Goal: Communication & Community: Share content

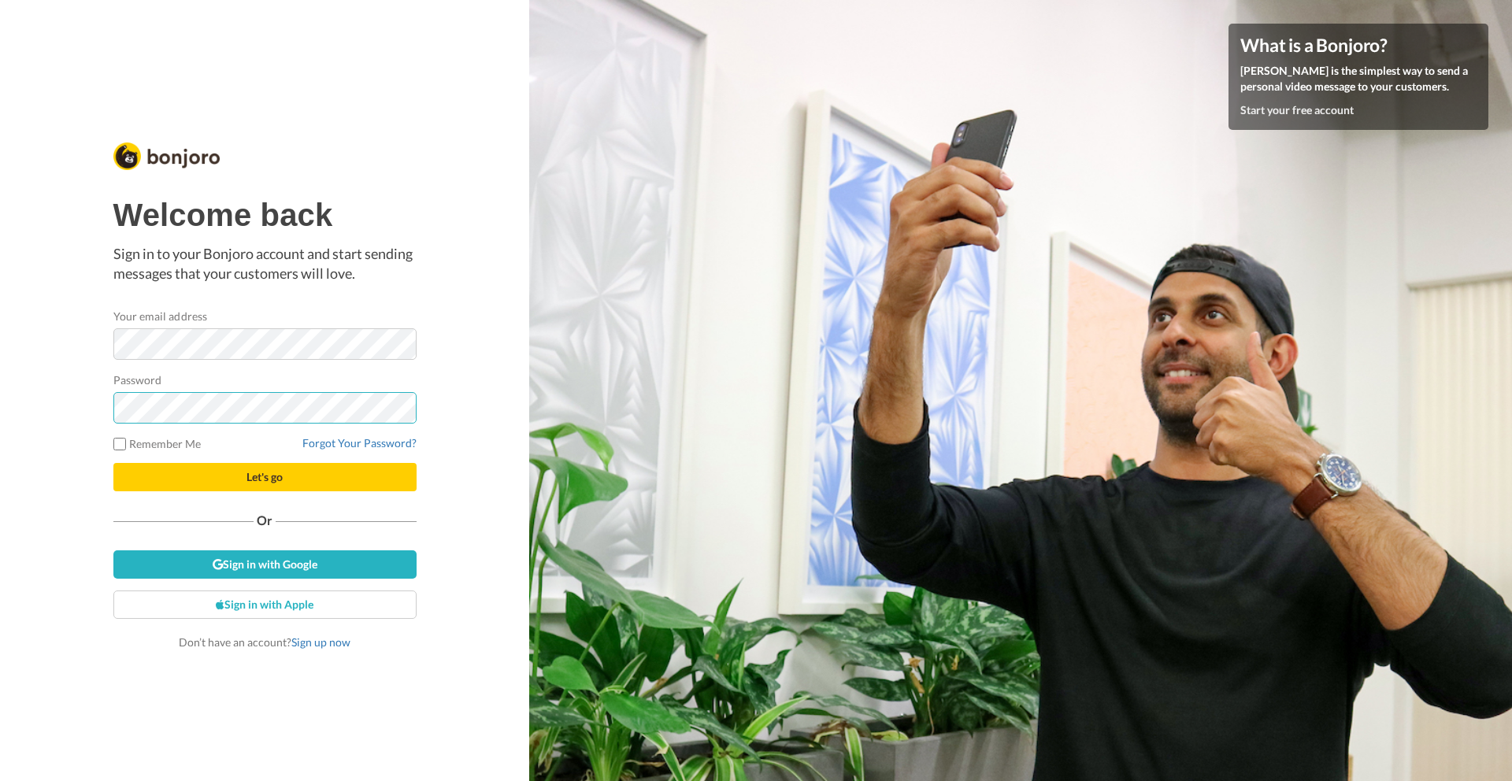
click at [113, 463] on button "Let's go" at bounding box center [264, 477] width 303 height 28
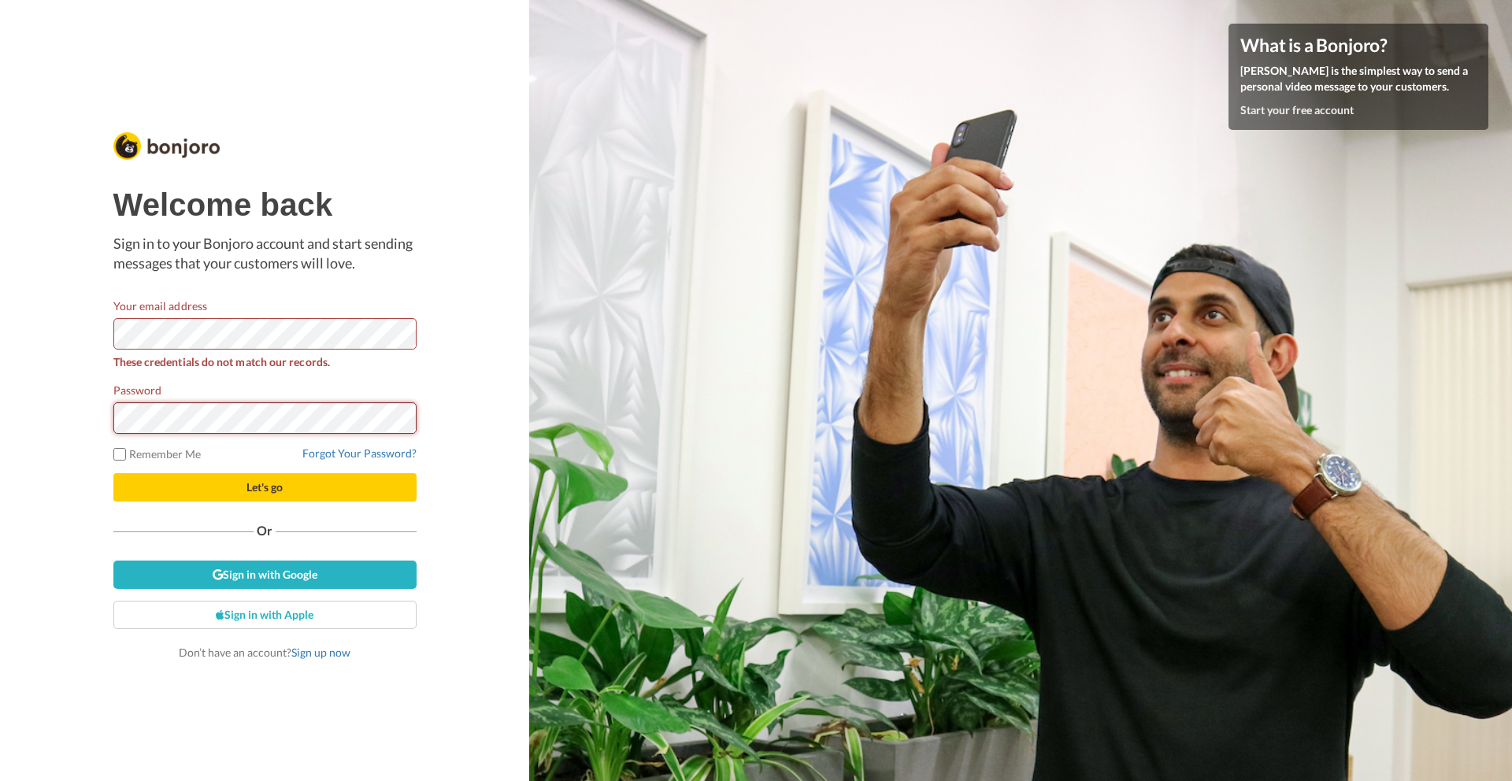
click at [81, 416] on div "Welcome back Sign in to your Bonjoro account and start sending messages that yo…" at bounding box center [264, 390] width 529 height 781
click at [113, 473] on button "Let's go" at bounding box center [264, 487] width 303 height 28
click at [339, 457] on link "Forgot Your Password?" at bounding box center [359, 453] width 114 height 13
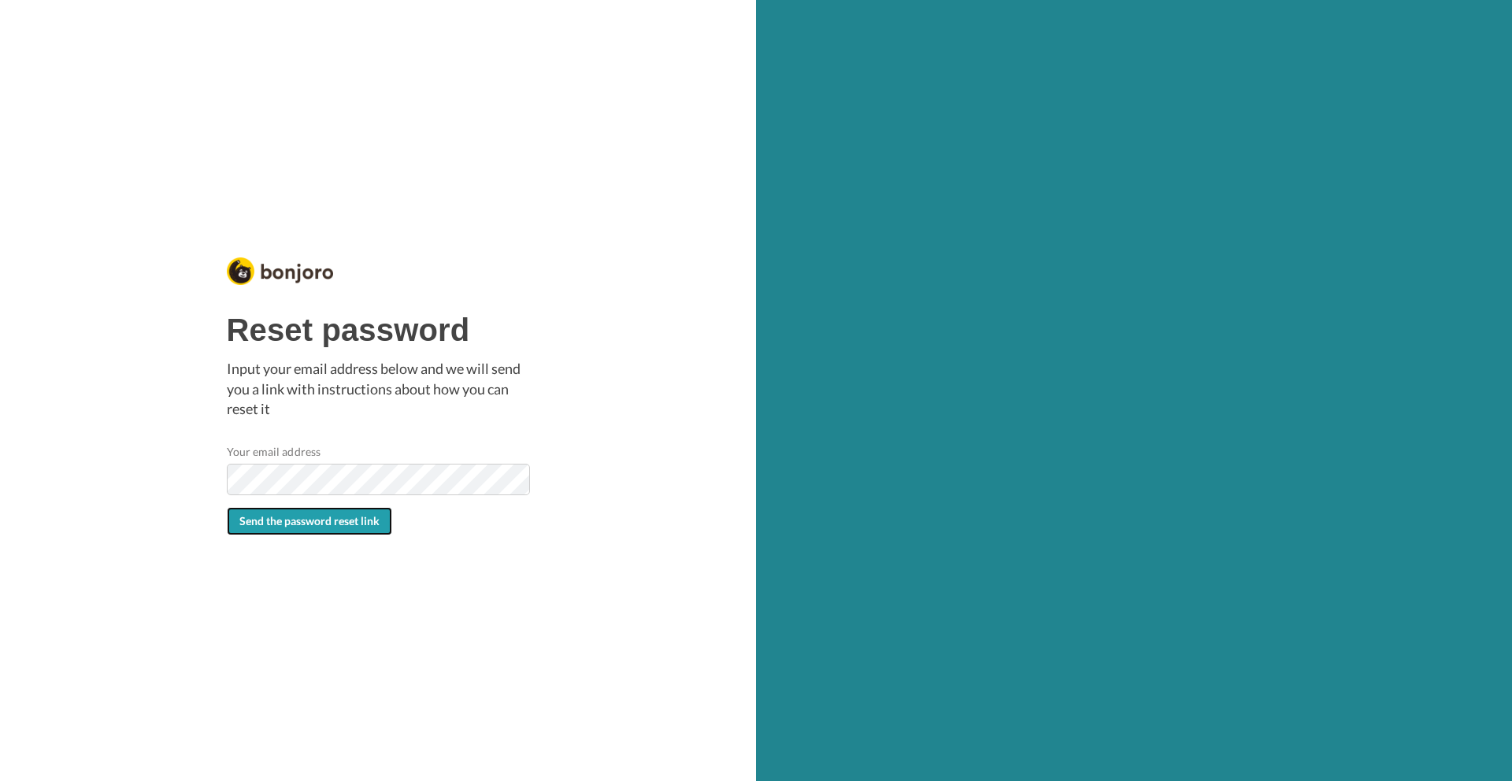
click at [274, 528] on button "Send the password reset link" at bounding box center [309, 521] width 165 height 28
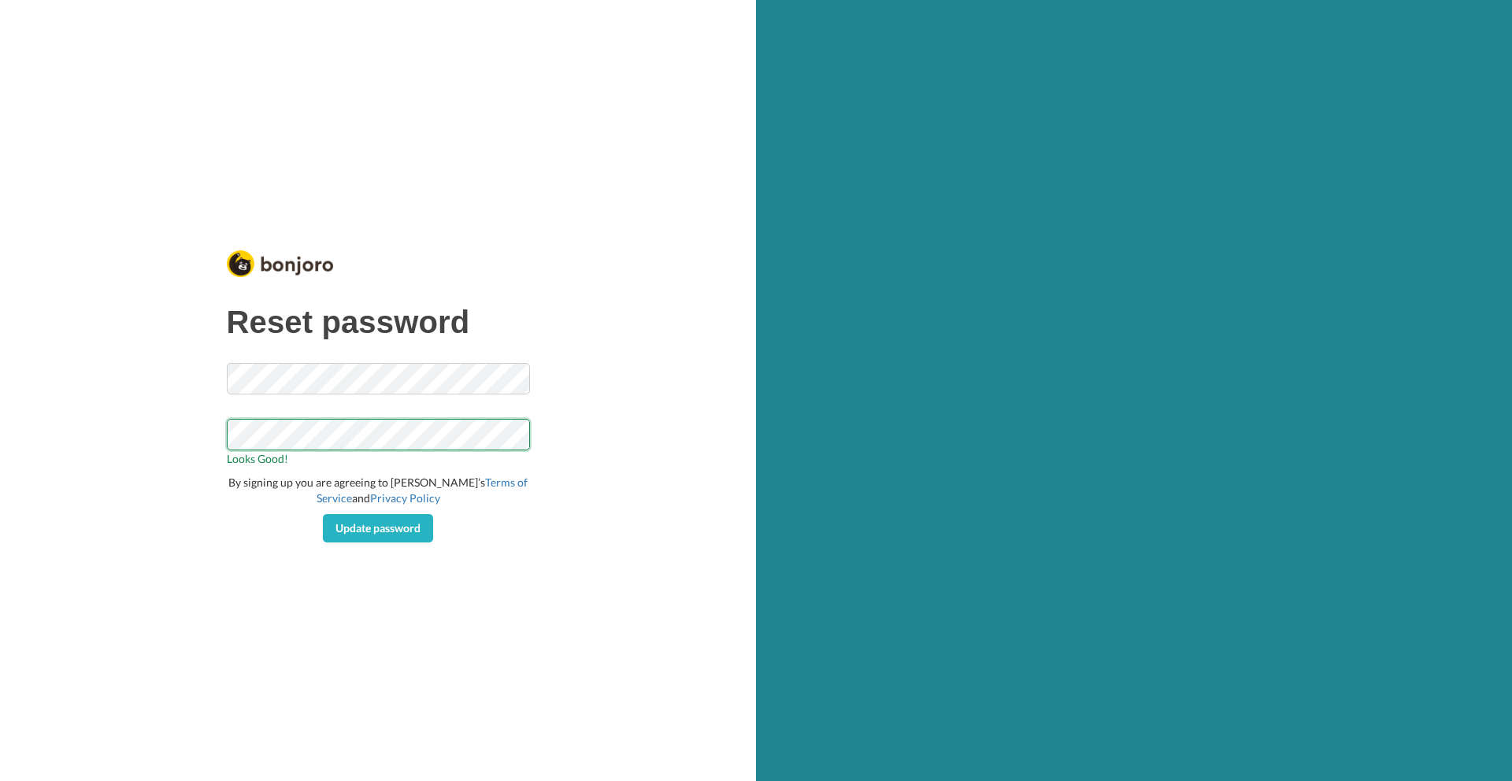
click at [323, 514] on button "Update password" at bounding box center [378, 528] width 110 height 28
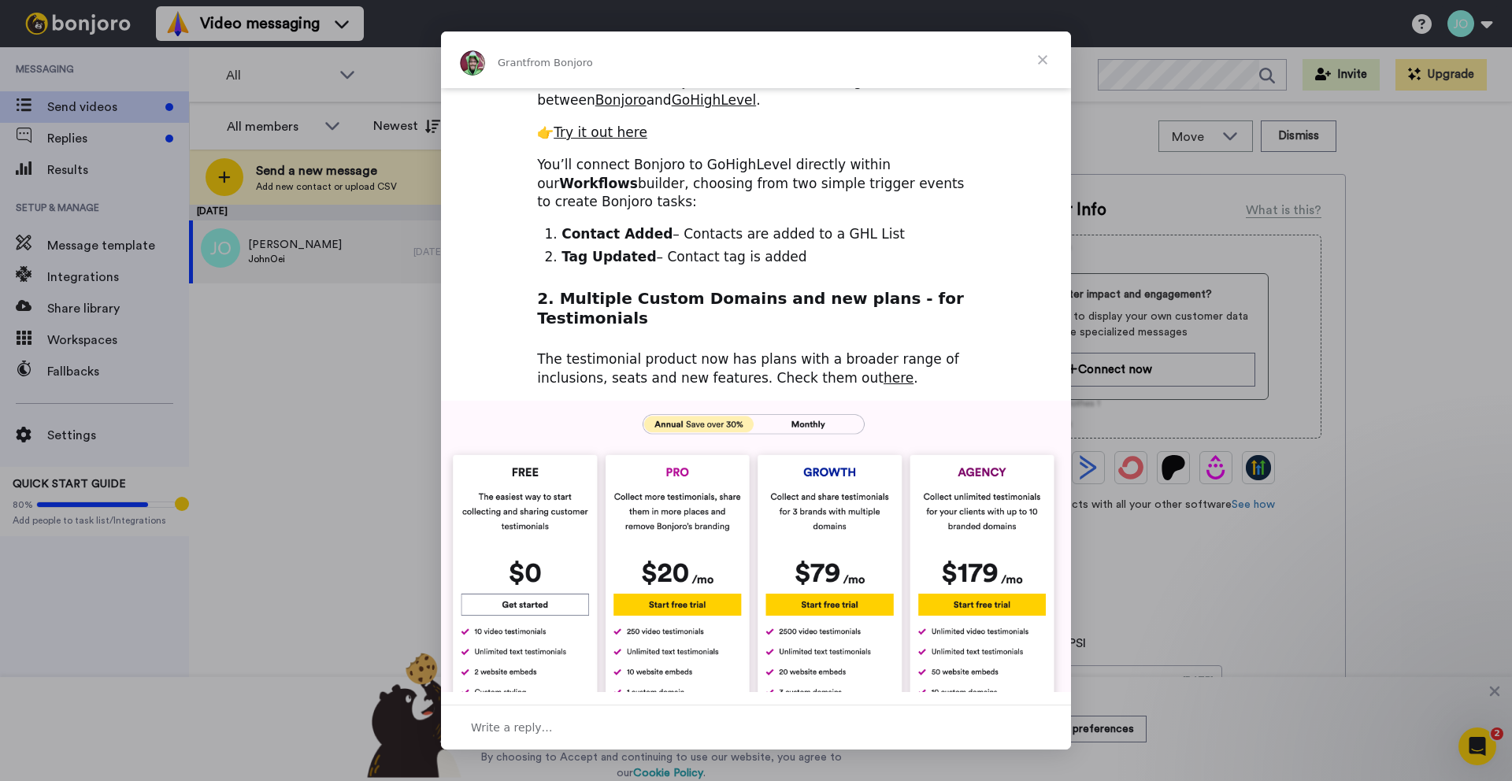
scroll to position [269, 0]
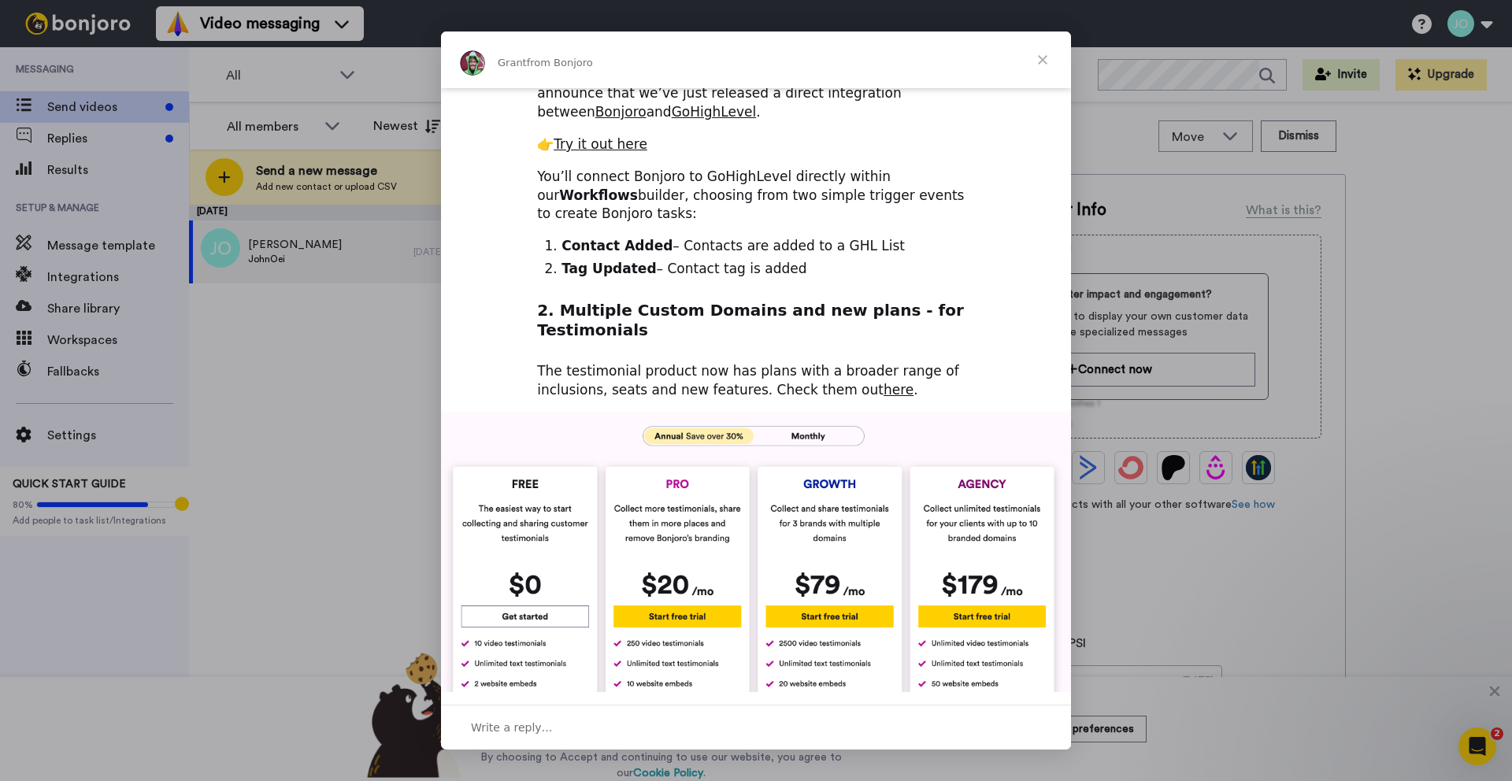
click at [1041, 57] on span "Close" at bounding box center [1043, 60] width 57 height 57
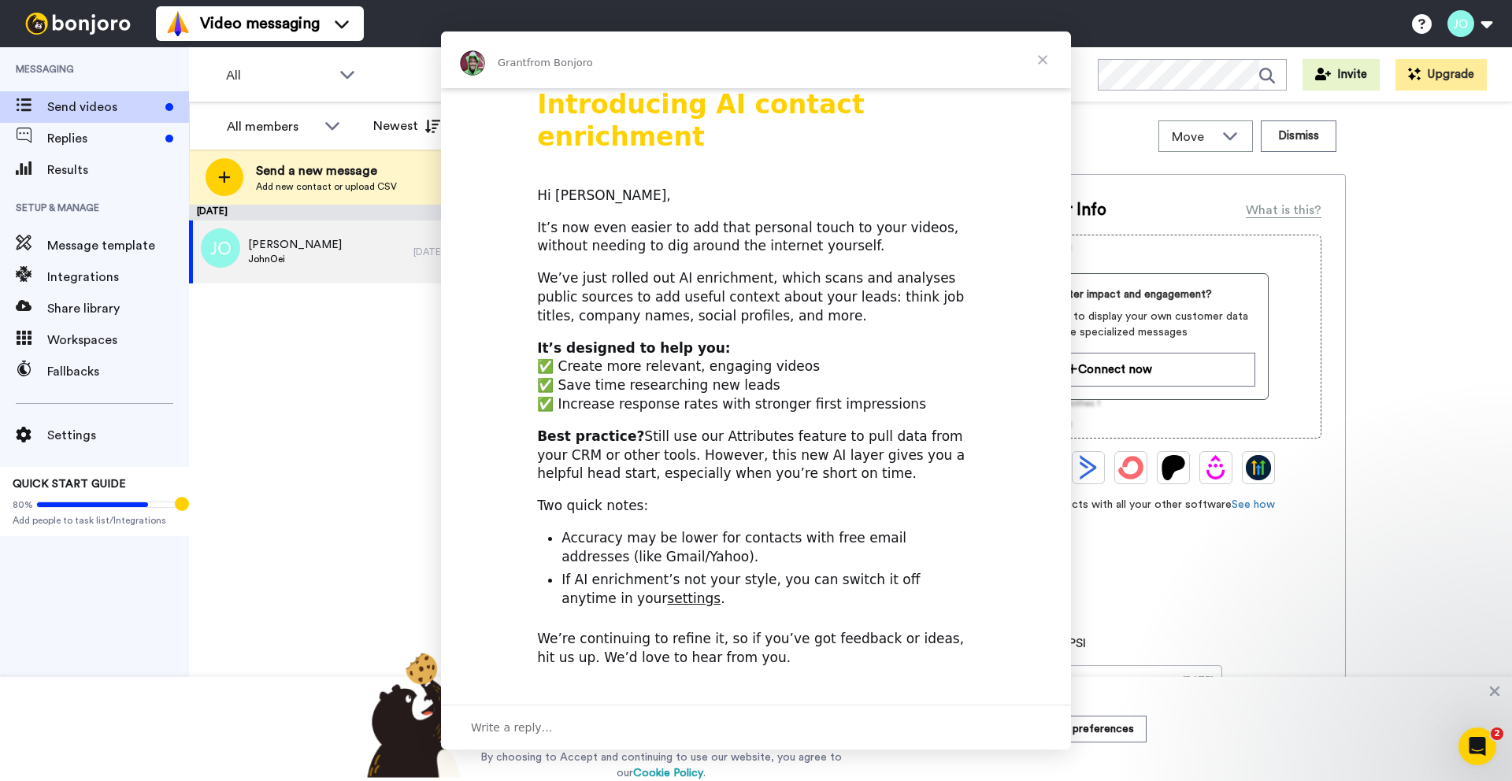
scroll to position [0, 0]
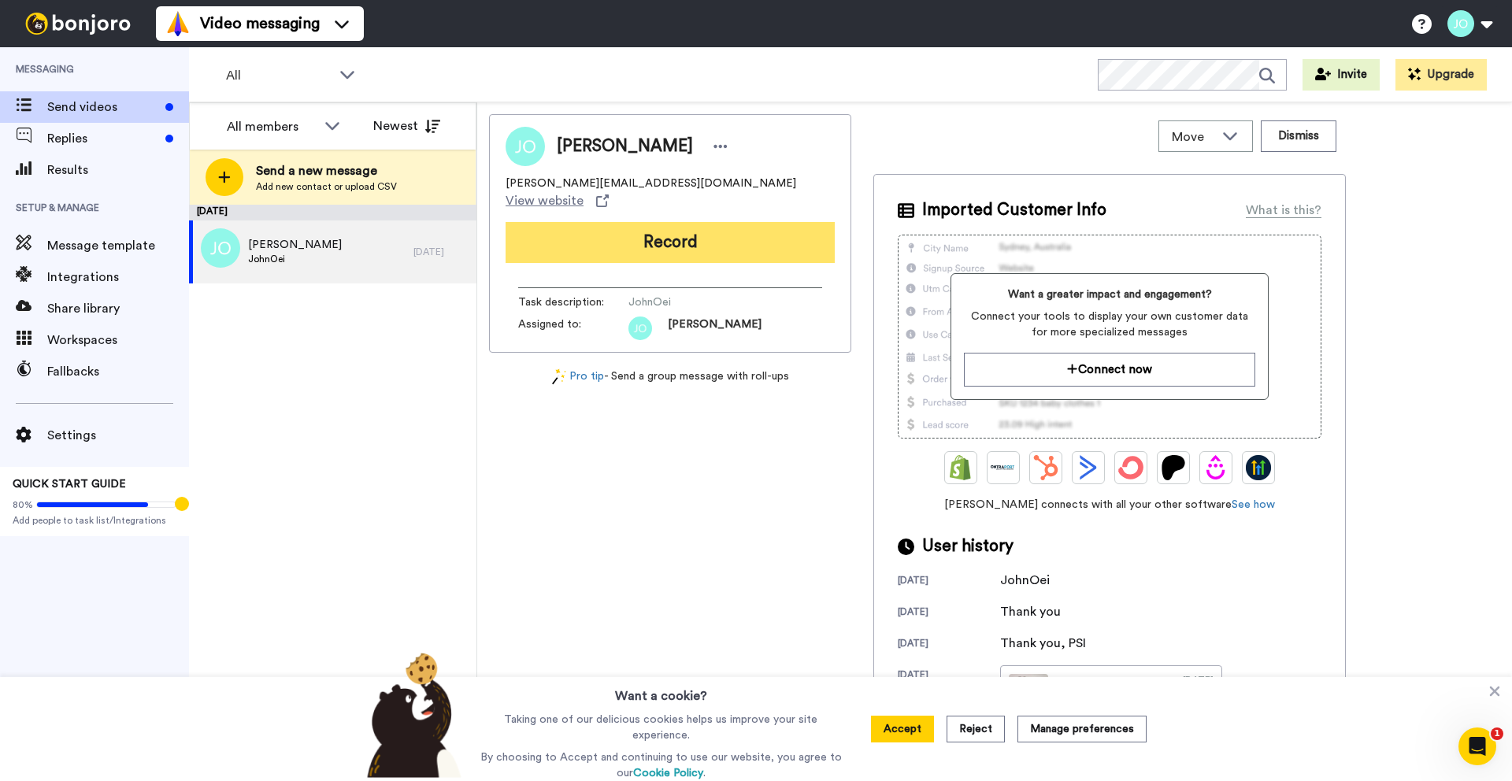
click at [700, 226] on button "Record" at bounding box center [670, 242] width 329 height 41
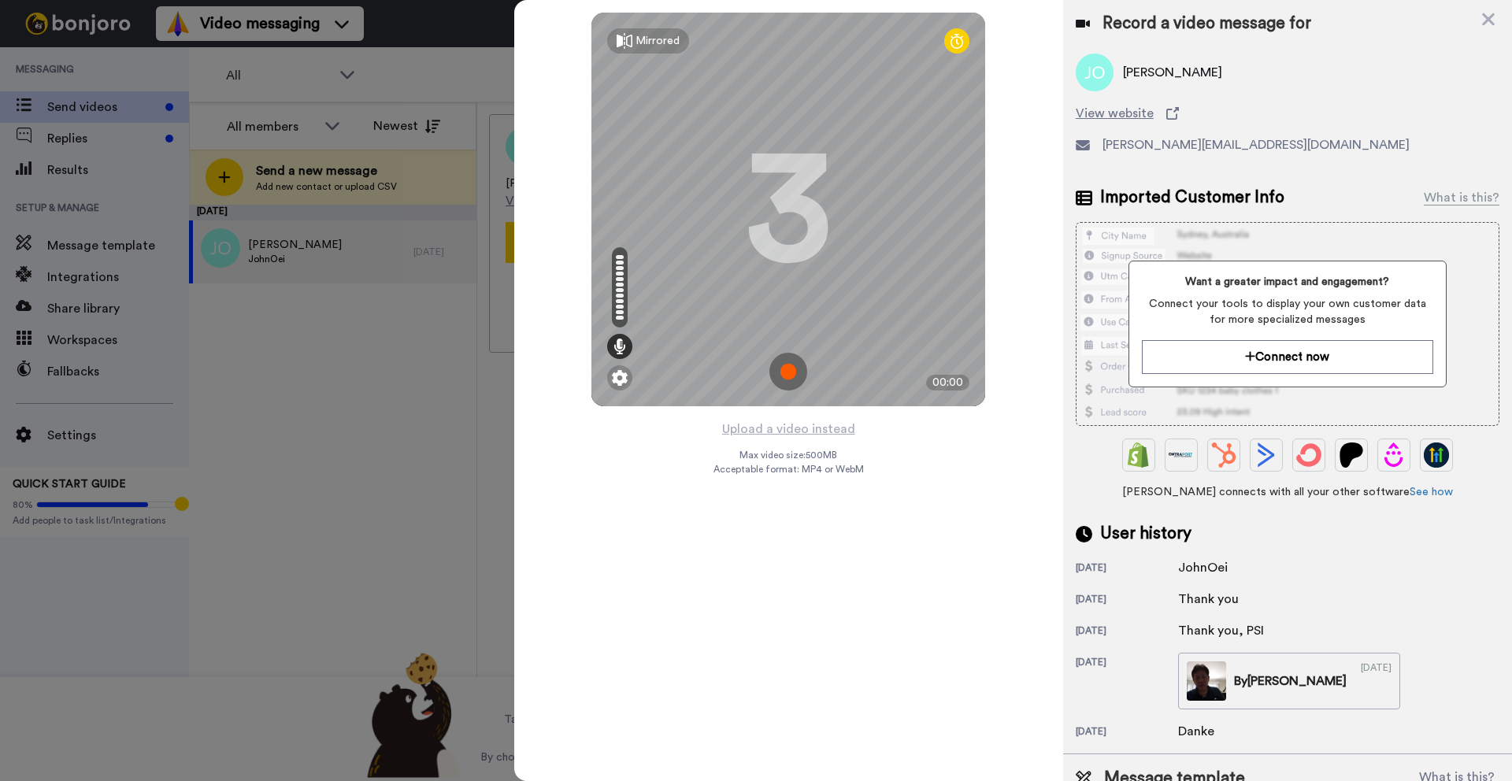
click at [783, 368] on img at bounding box center [789, 372] width 38 height 38
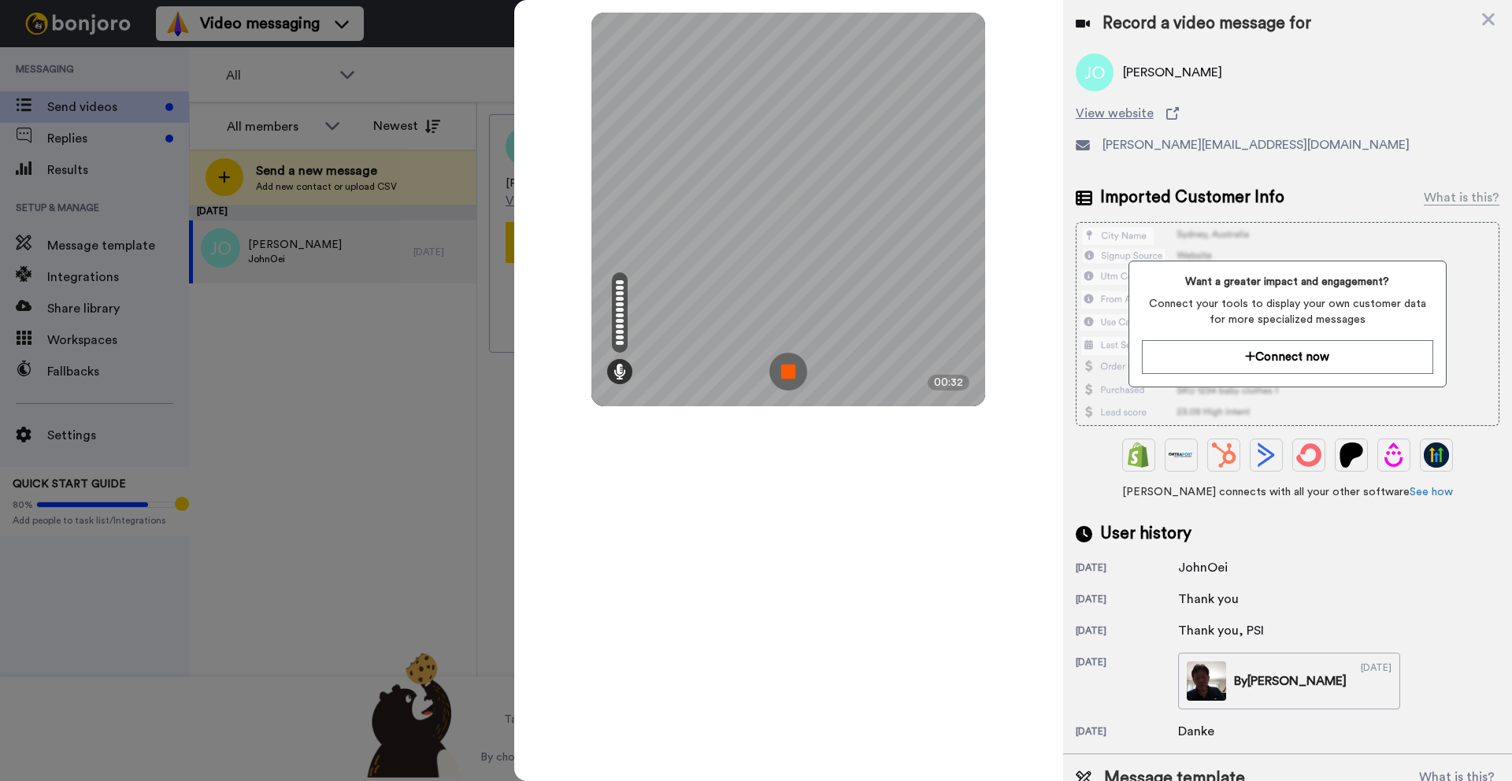
click at [787, 369] on img at bounding box center [789, 372] width 38 height 38
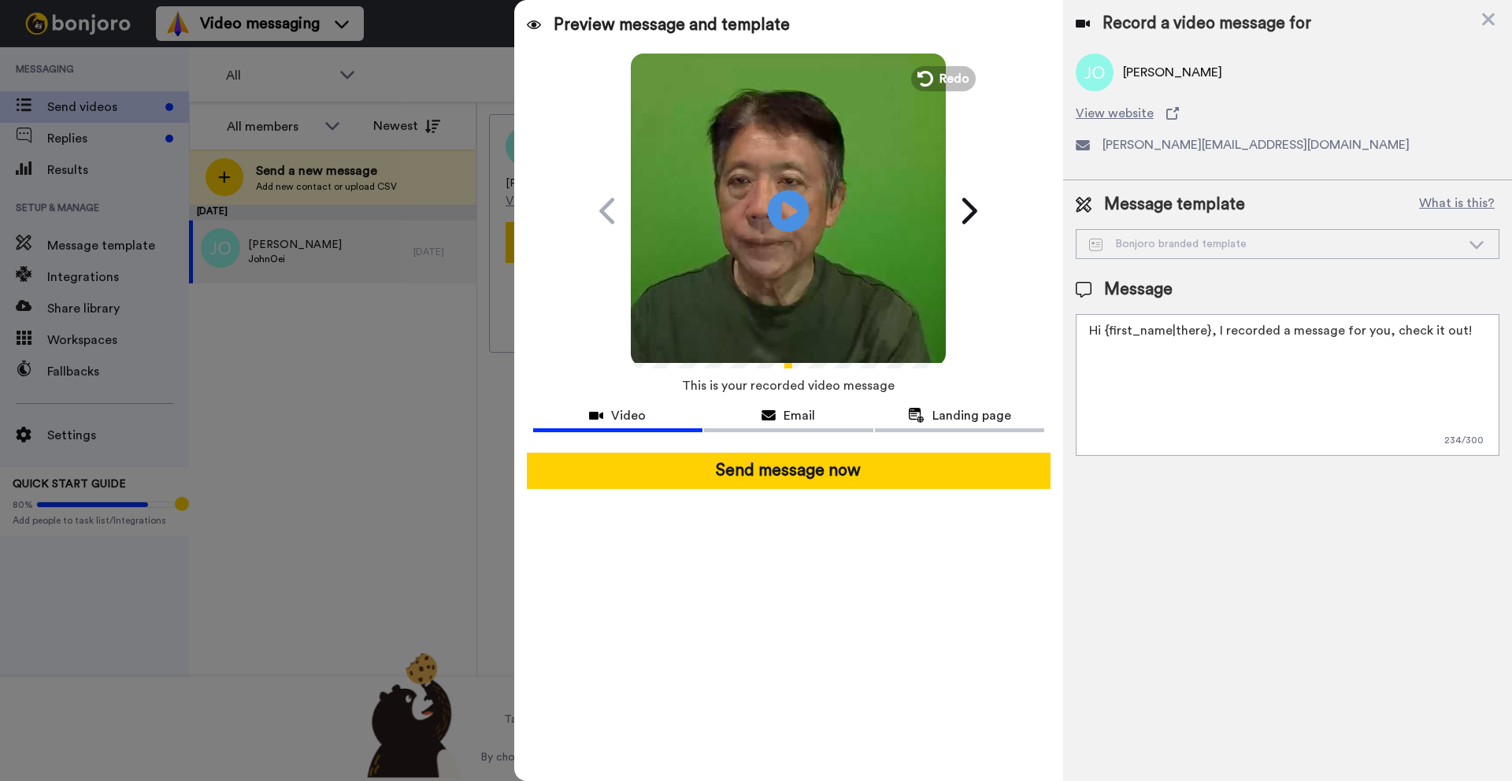
click at [787, 206] on icon "Play/Pause" at bounding box center [789, 210] width 42 height 75
click at [820, 416] on div "Email" at bounding box center [788, 415] width 169 height 19
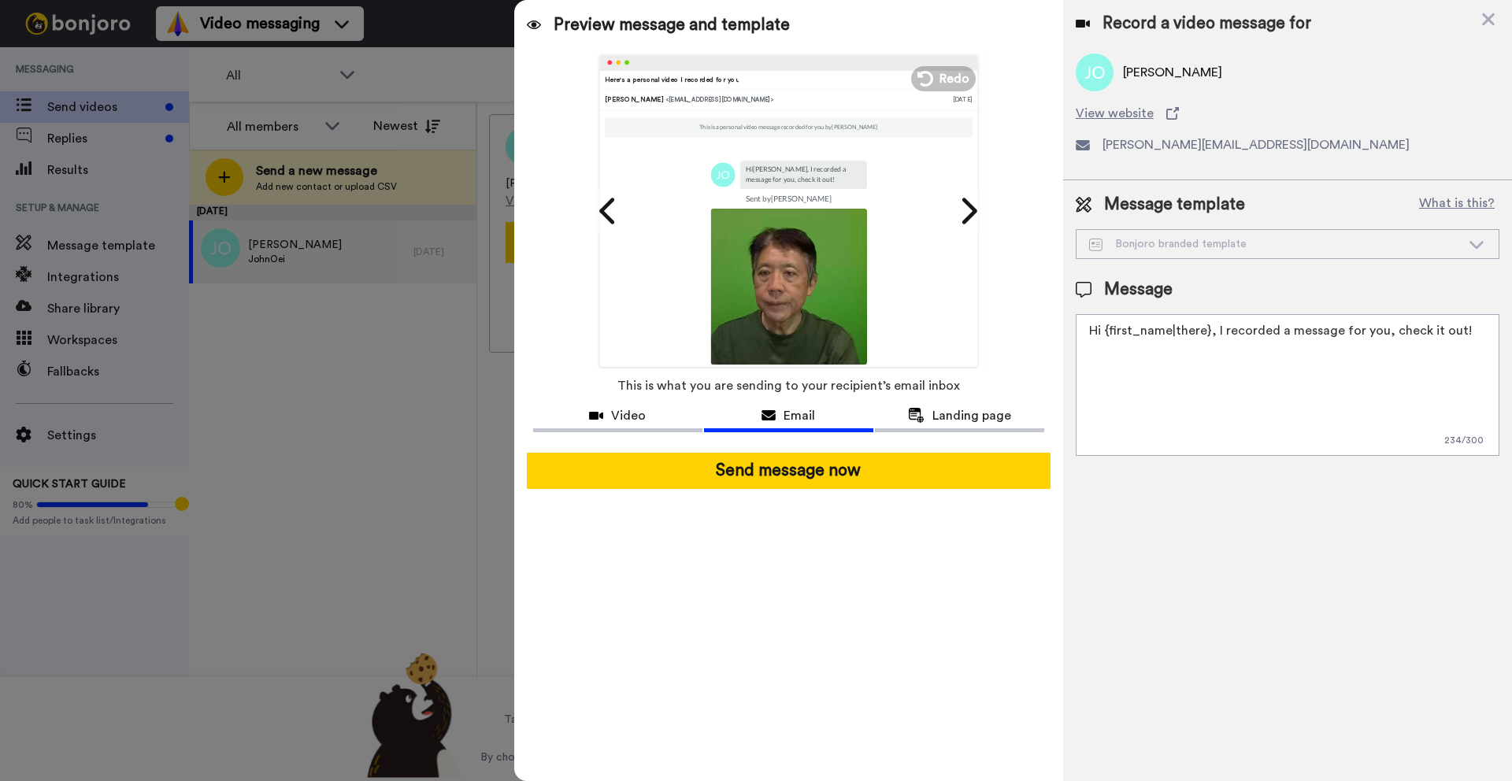
click at [1458, 332] on textarea "Hi {first_name|there}, I recorded a message for you, check it out!" at bounding box center [1288, 385] width 424 height 142
click at [636, 418] on span "Video" at bounding box center [628, 415] width 35 height 19
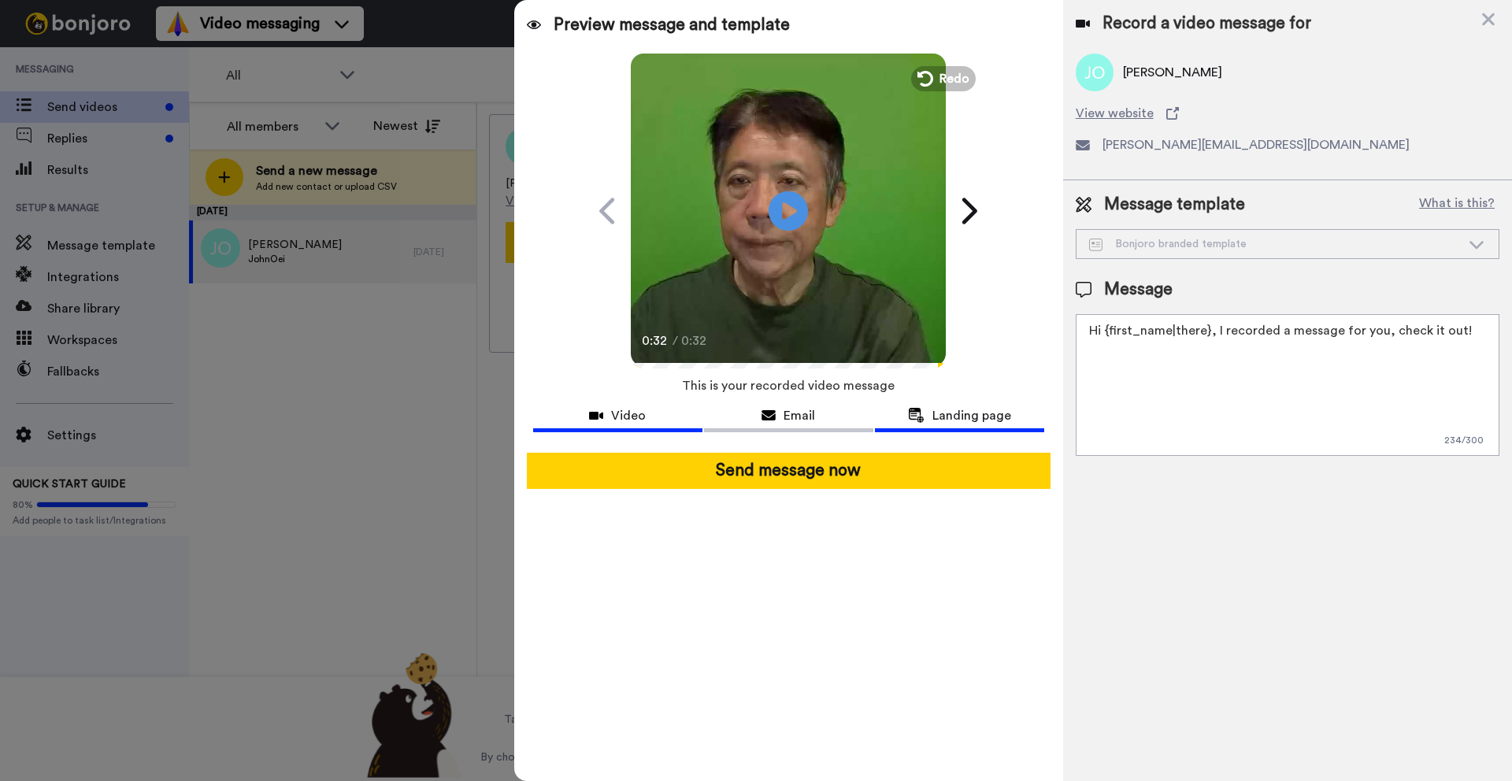
click at [940, 410] on span "Landing page" at bounding box center [972, 415] width 79 height 19
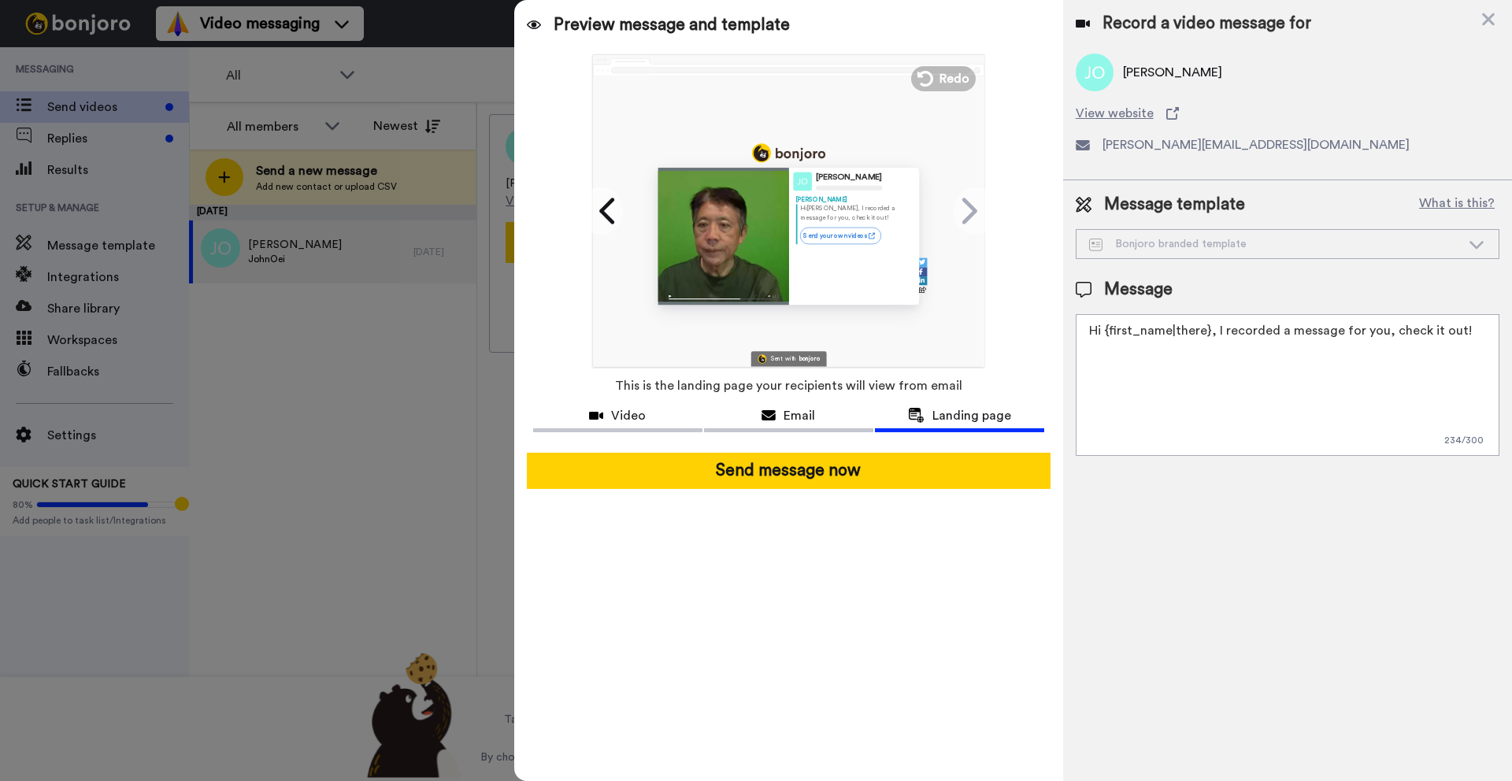
click at [1123, 243] on div "Bonjoro branded template" at bounding box center [1275, 244] width 372 height 16
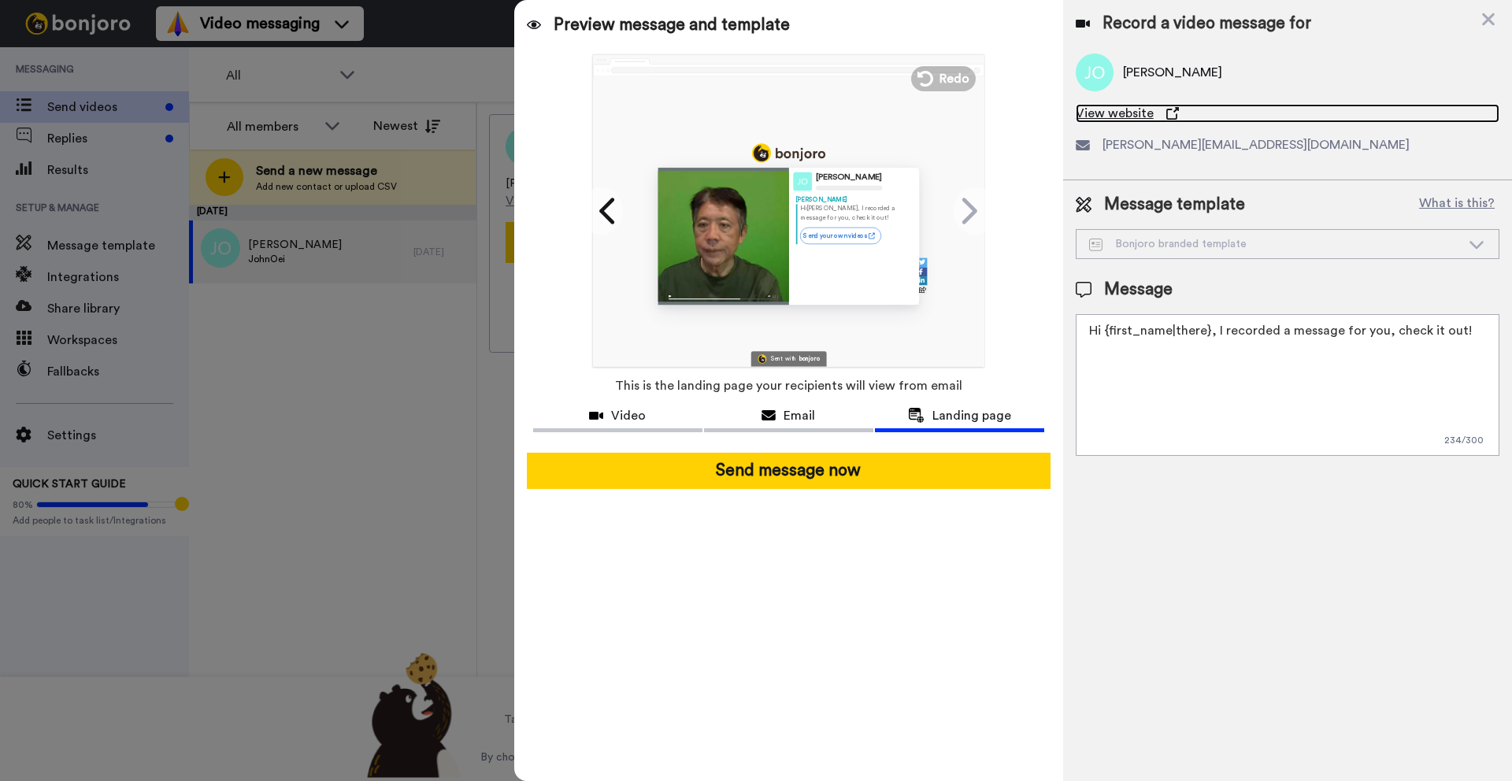
click at [1096, 108] on span "View website" at bounding box center [1115, 113] width 78 height 19
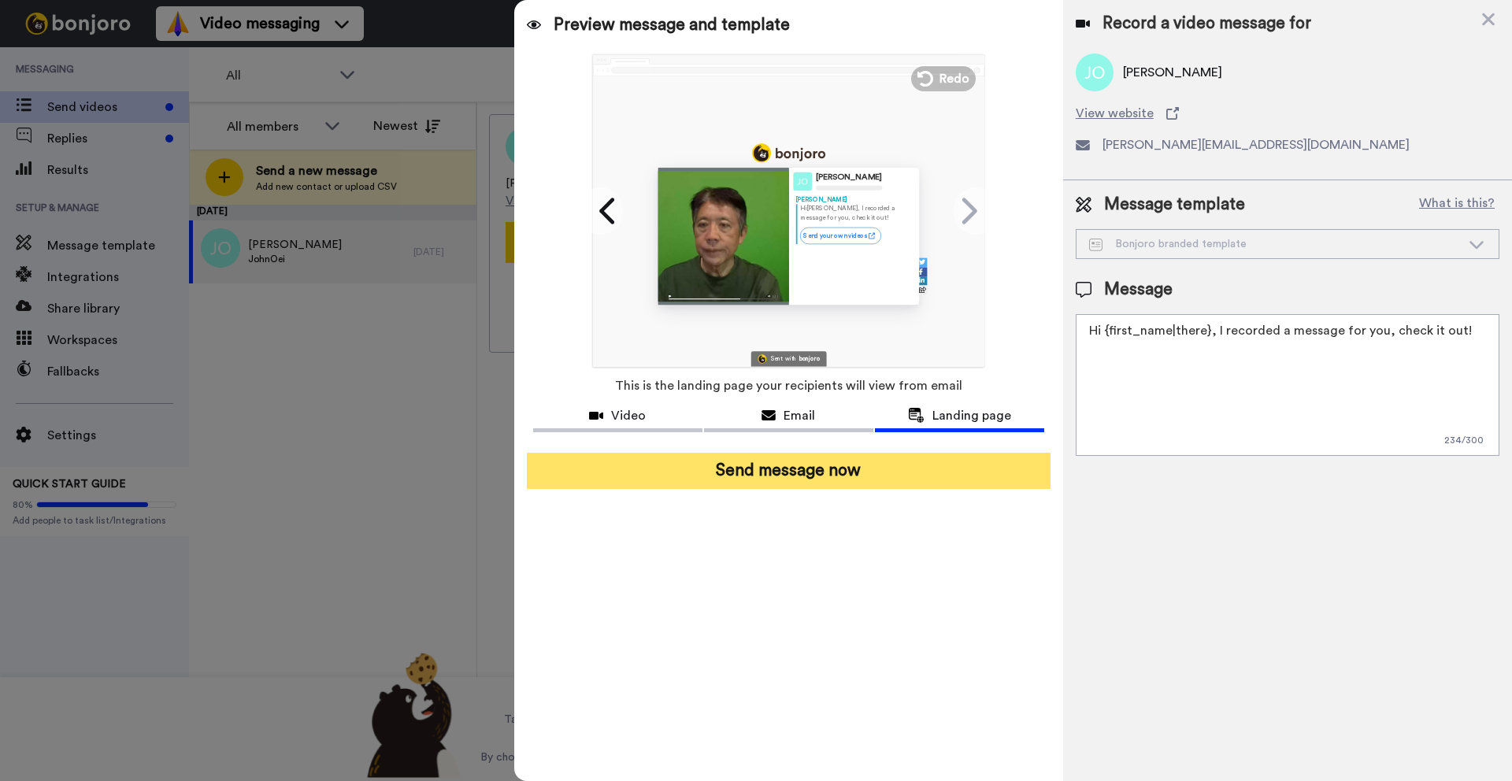
click at [930, 466] on button "Send message now" at bounding box center [789, 471] width 524 height 36
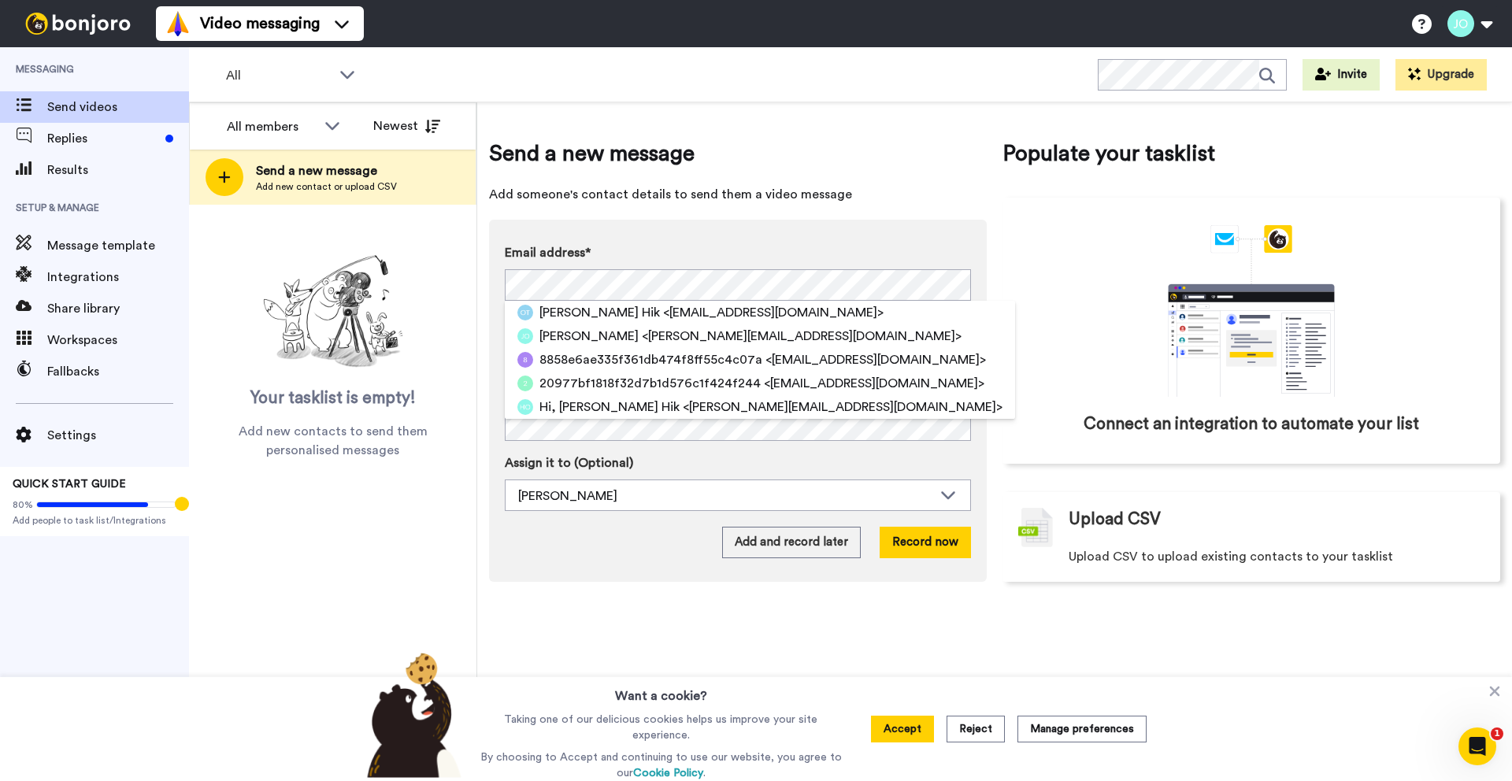
click at [974, 185] on span "Add someone's contact details to send them a video message" at bounding box center [738, 194] width 498 height 19
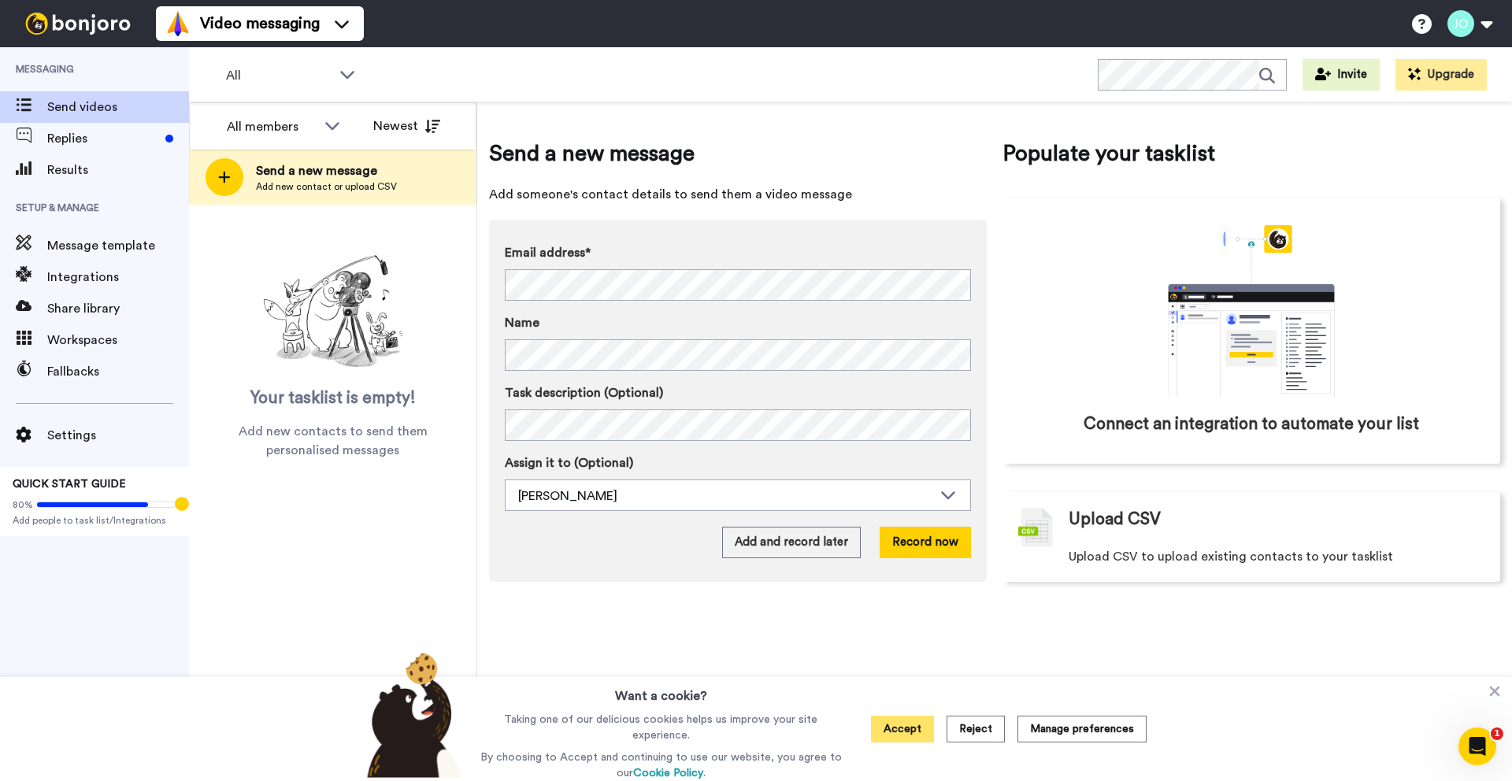
click at [909, 729] on button "Accept" at bounding box center [902, 729] width 63 height 27
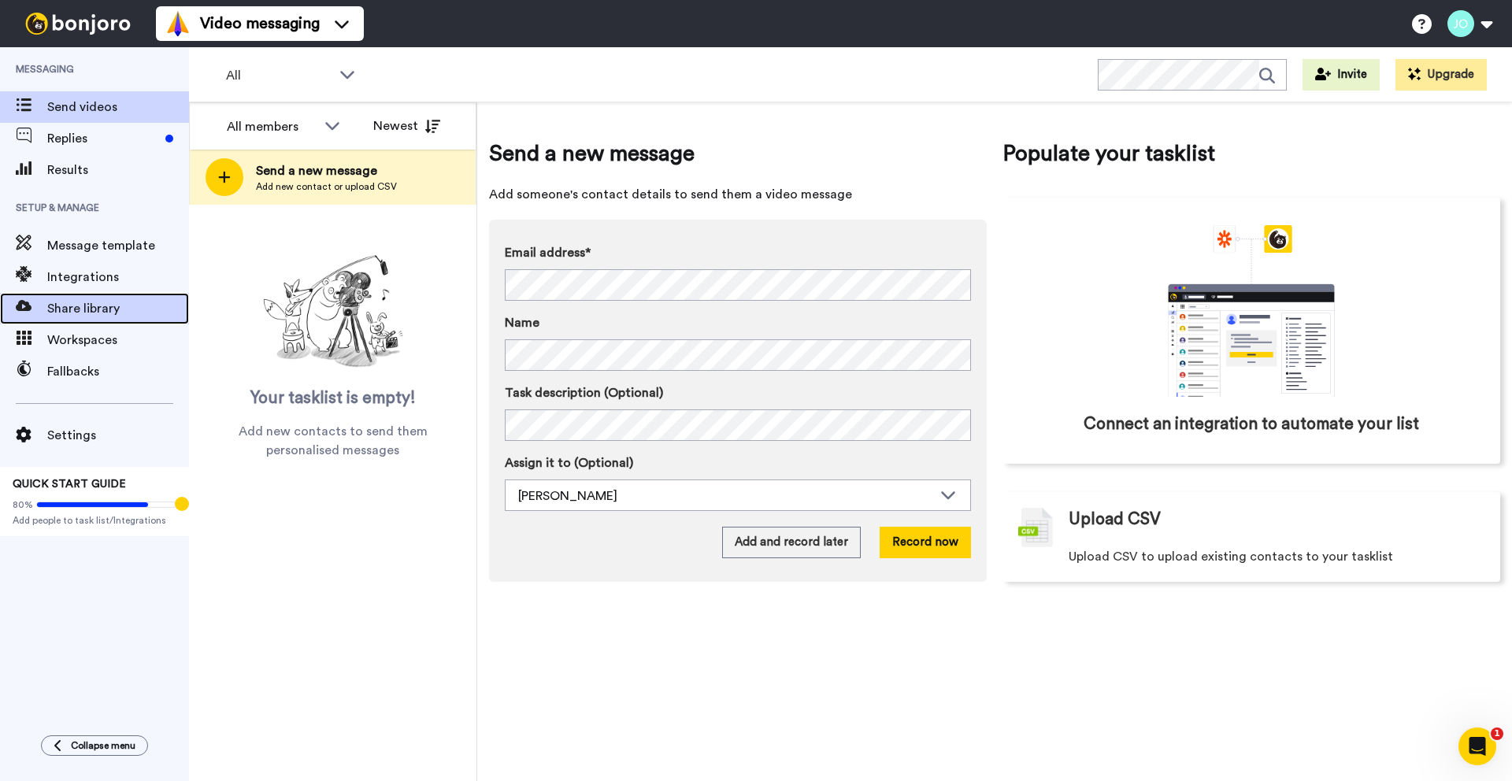
click at [107, 305] on span "Share library" at bounding box center [118, 308] width 142 height 19
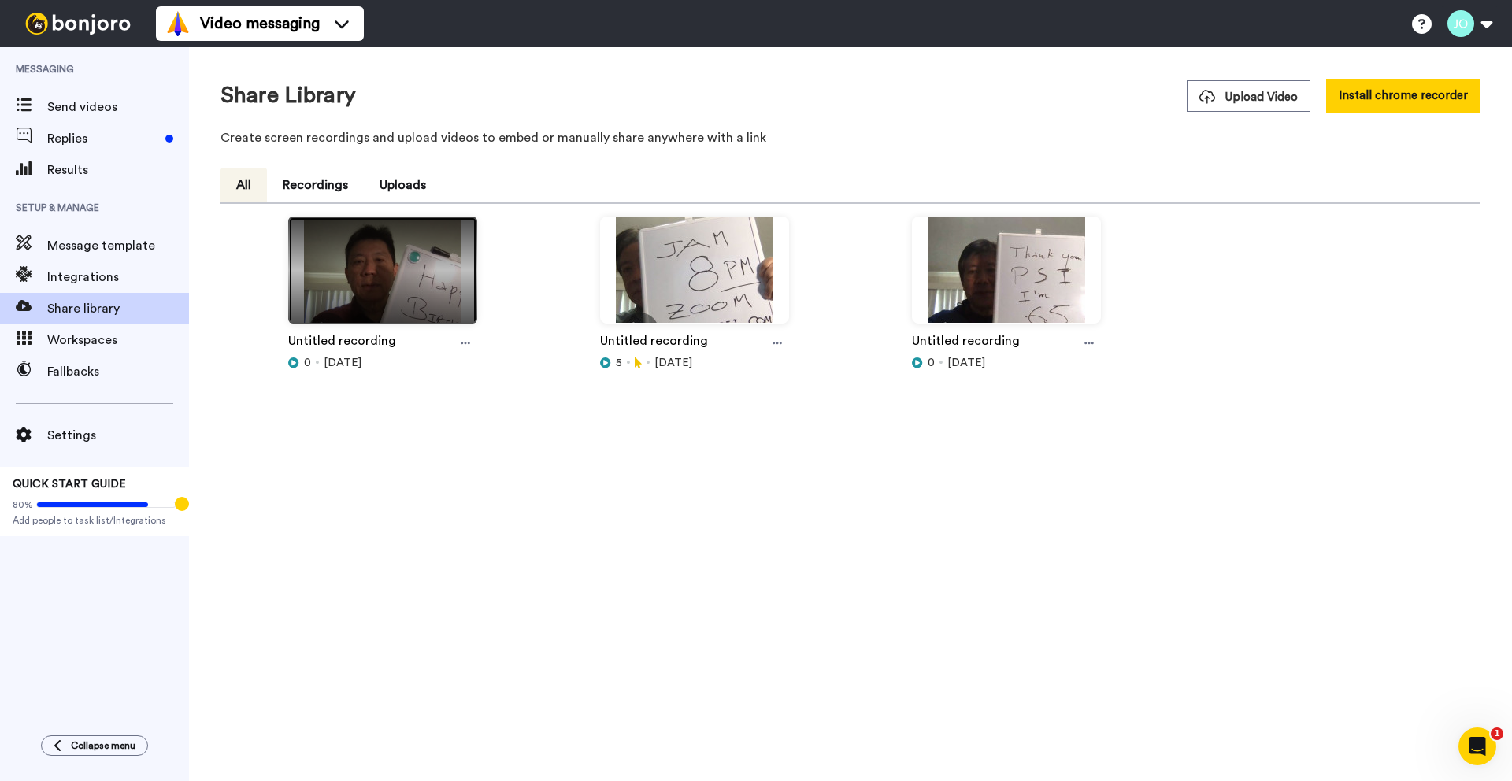
click at [396, 259] on img at bounding box center [382, 276] width 187 height 119
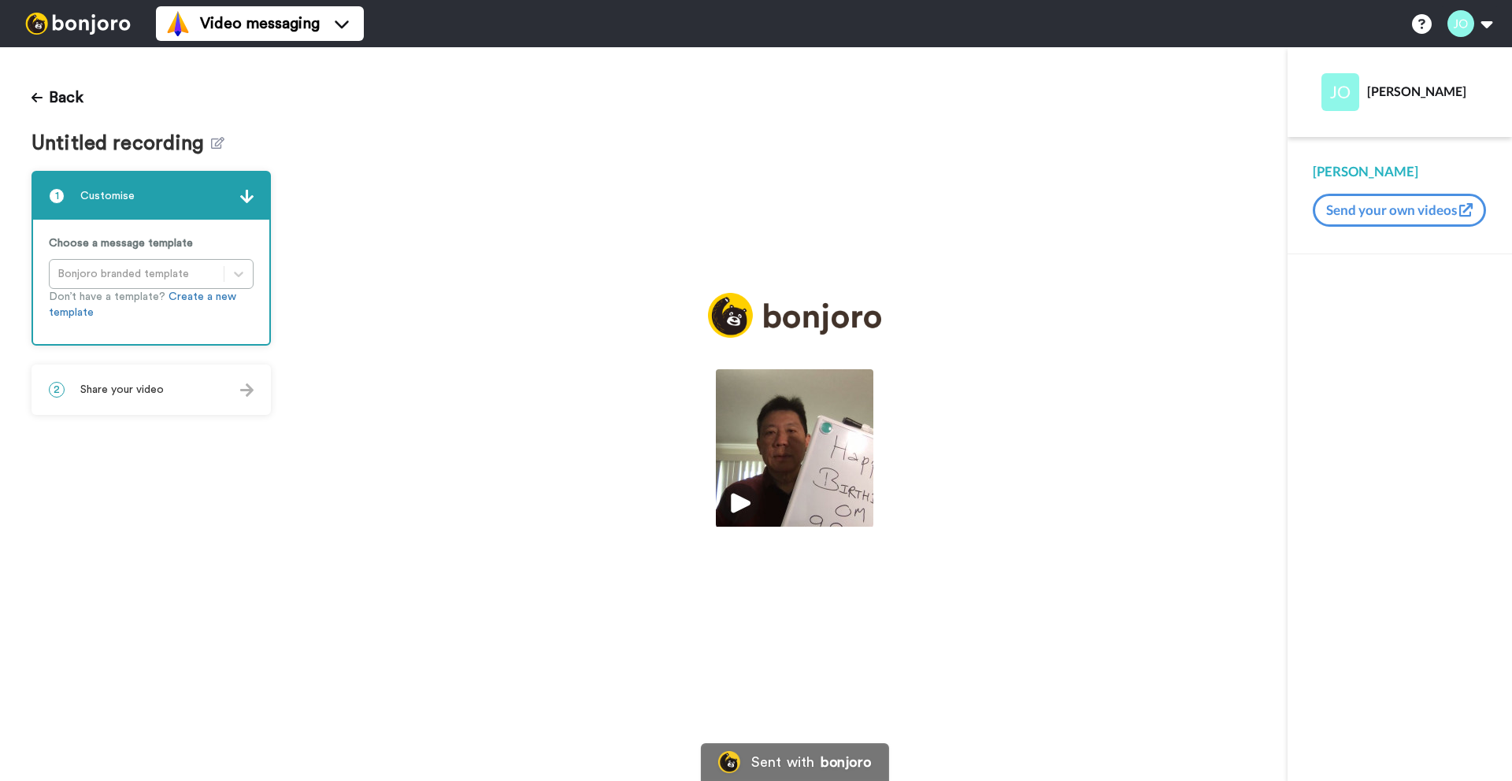
click at [740, 510] on img at bounding box center [795, 448] width 158 height 158
click at [800, 448] on icon "Play/Pause" at bounding box center [795, 451] width 42 height 75
click at [792, 450] on icon "Play/Pause" at bounding box center [795, 451] width 42 height 75
click at [740, 499] on video at bounding box center [795, 448] width 158 height 158
click at [175, 274] on div "Choose a message template Bonjoro branded template Don’t have a template? Creat…" at bounding box center [151, 282] width 236 height 124
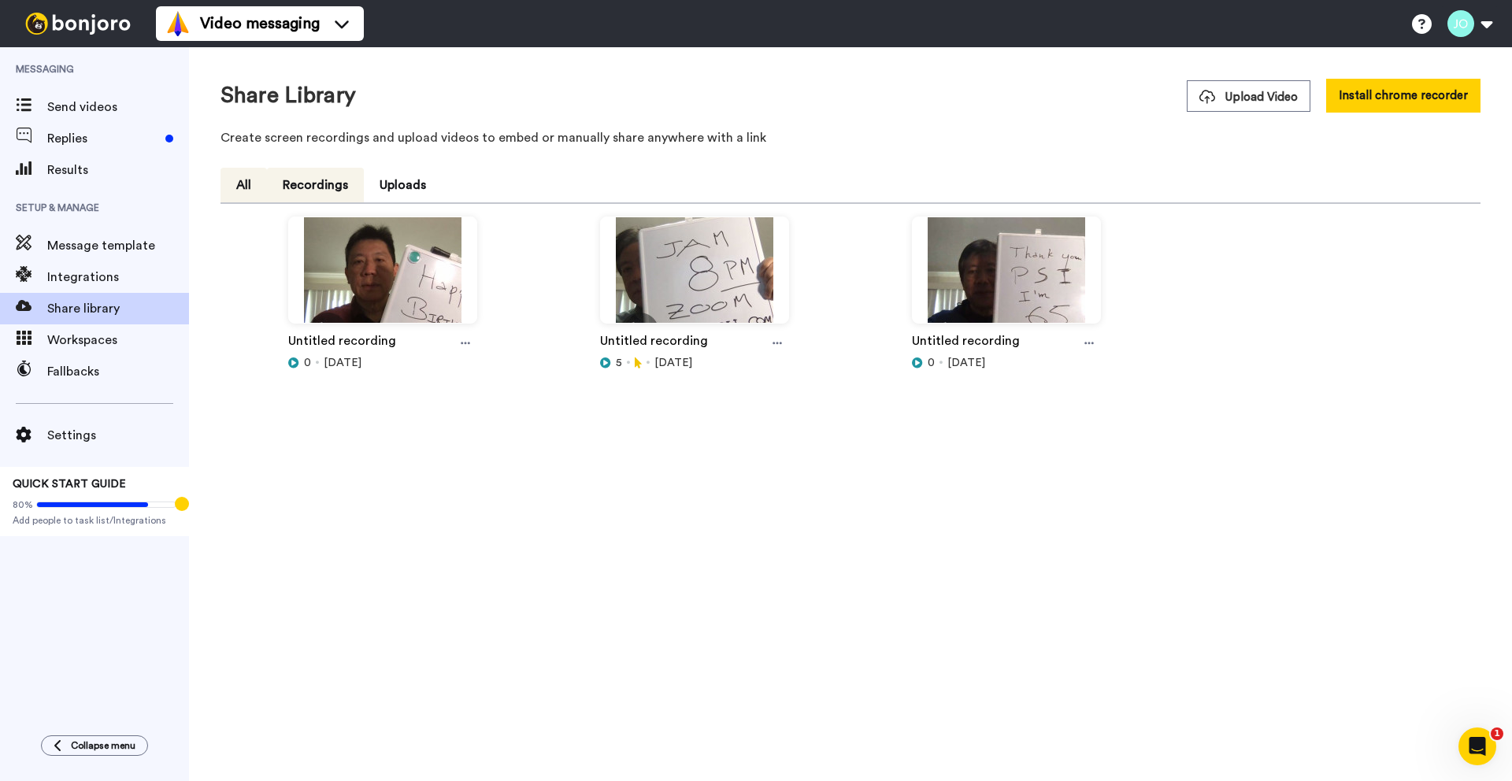
click at [310, 187] on button "Recordings" at bounding box center [315, 185] width 97 height 35
click at [76, 113] on span "Send videos" at bounding box center [118, 107] width 142 height 19
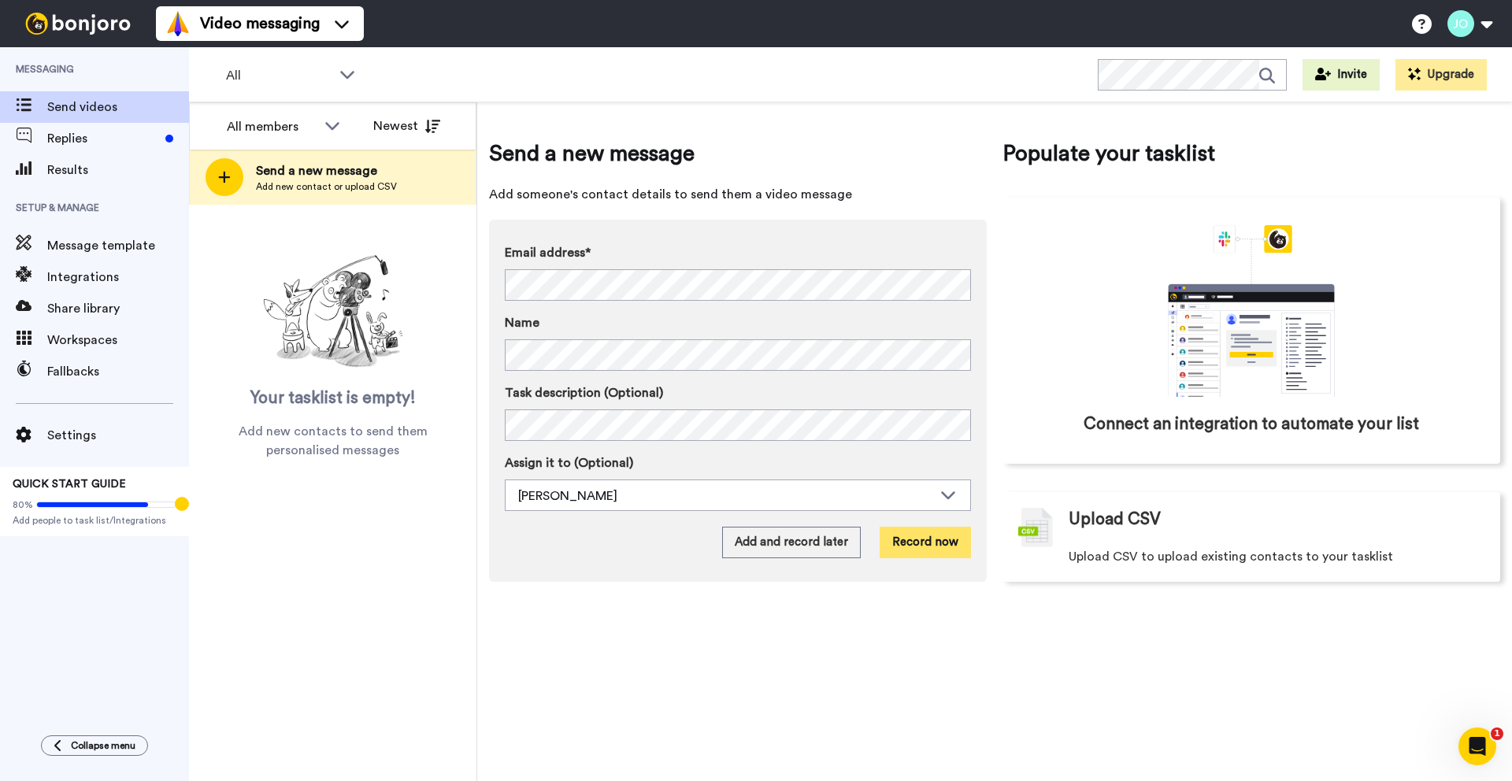
click at [923, 550] on button "Record now" at bounding box center [925, 543] width 91 height 32
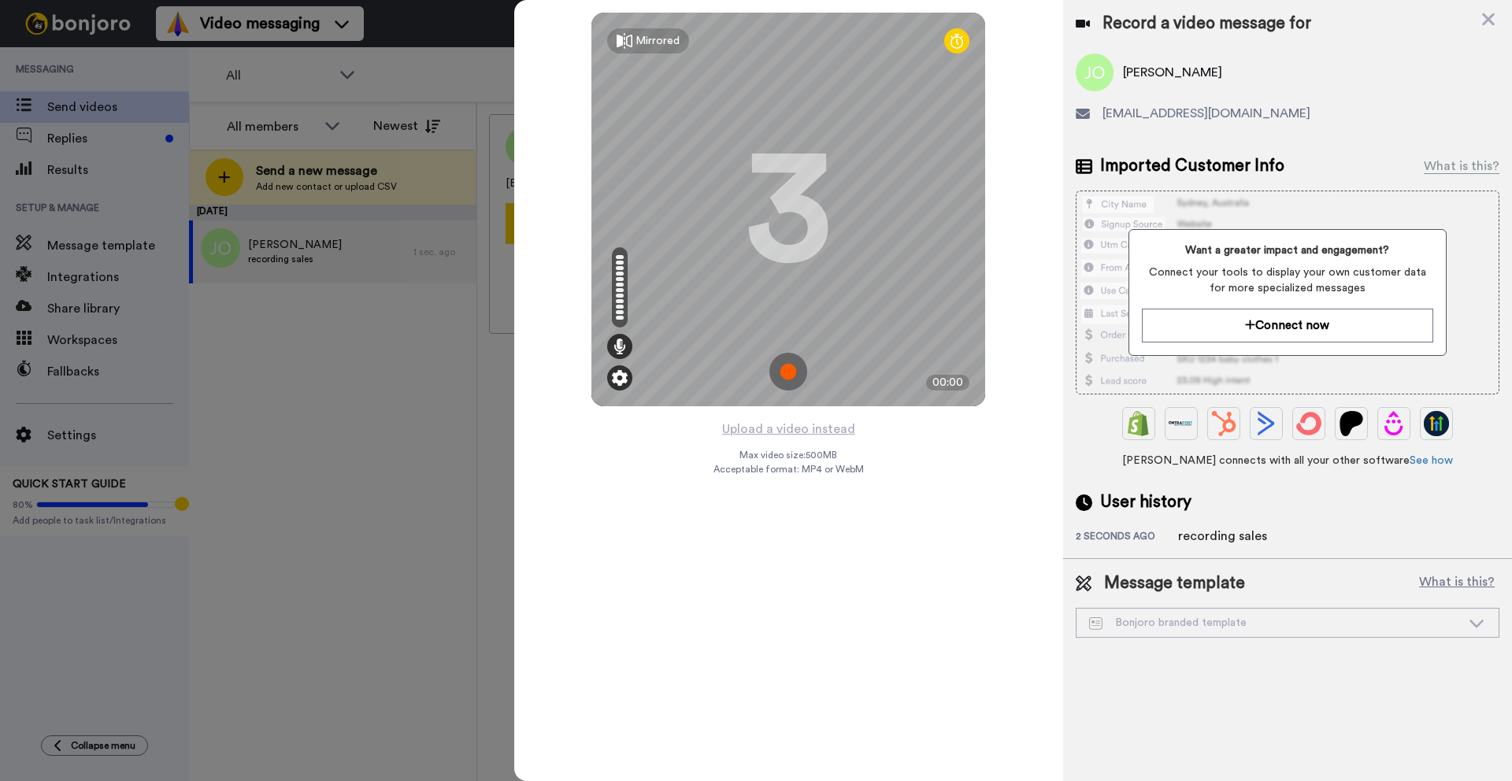
click at [617, 371] on img at bounding box center [620, 378] width 16 height 16
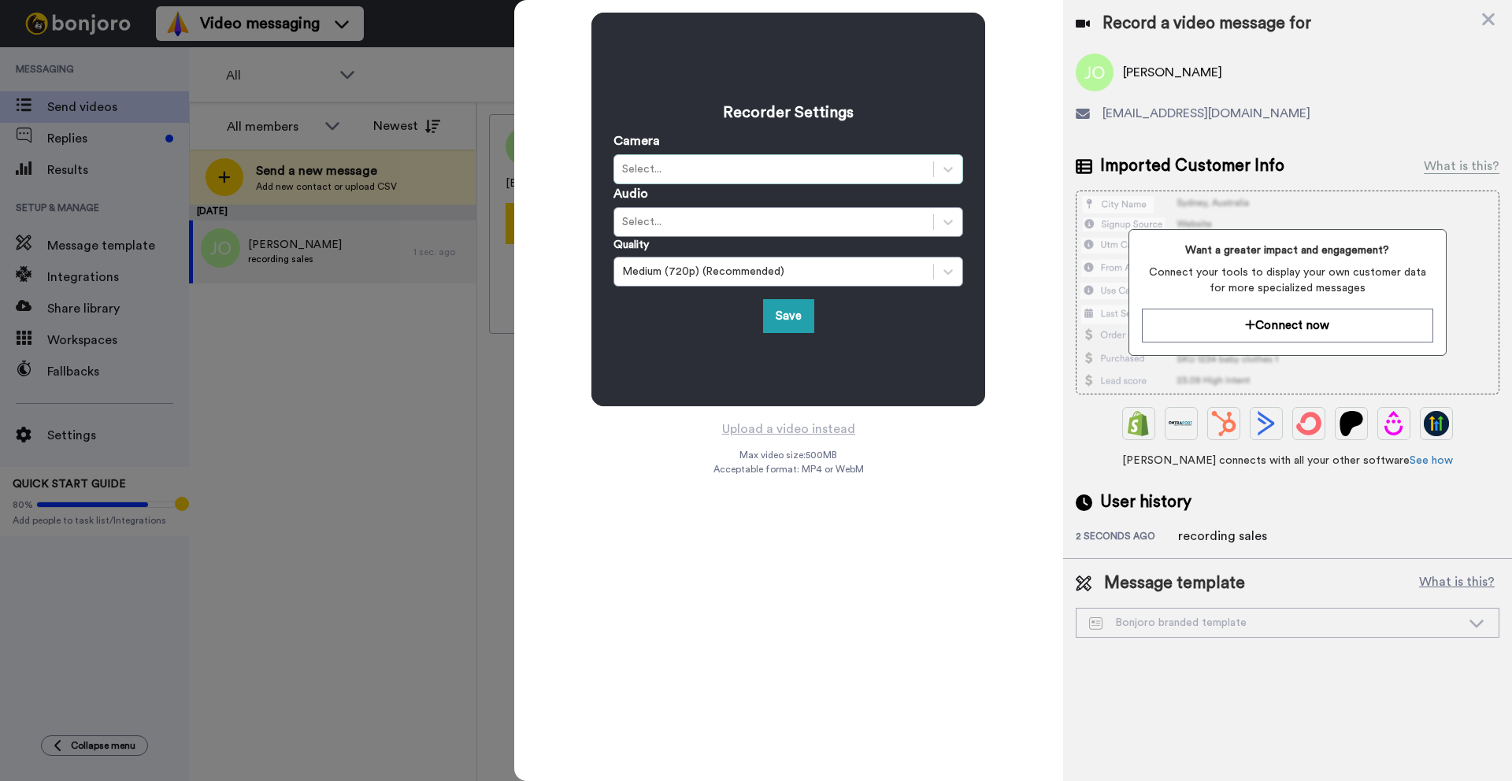
click at [714, 172] on div "Select..." at bounding box center [773, 169] width 303 height 16
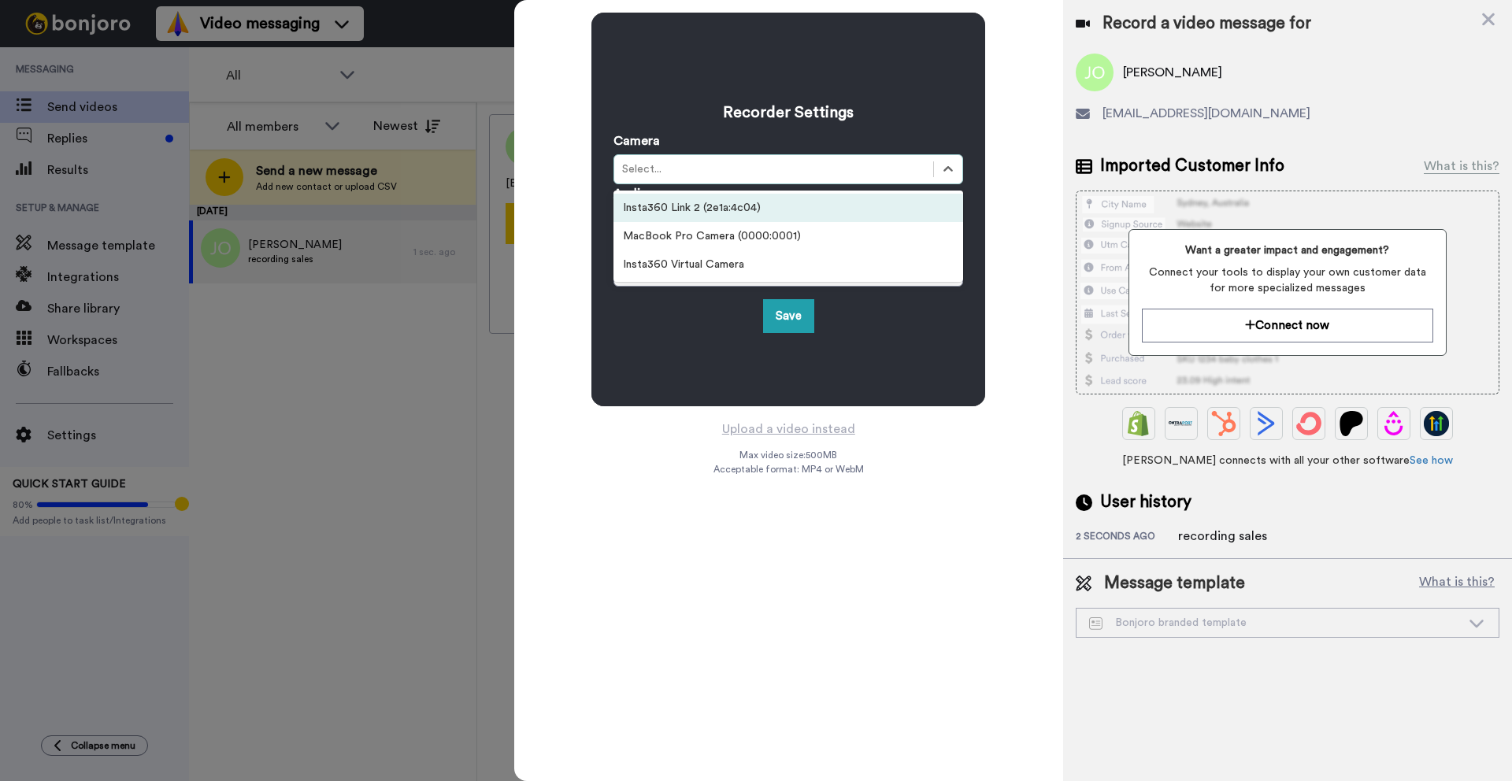
click at [720, 202] on div "Insta360 Link 2 (2e1a:4c04)" at bounding box center [789, 208] width 350 height 28
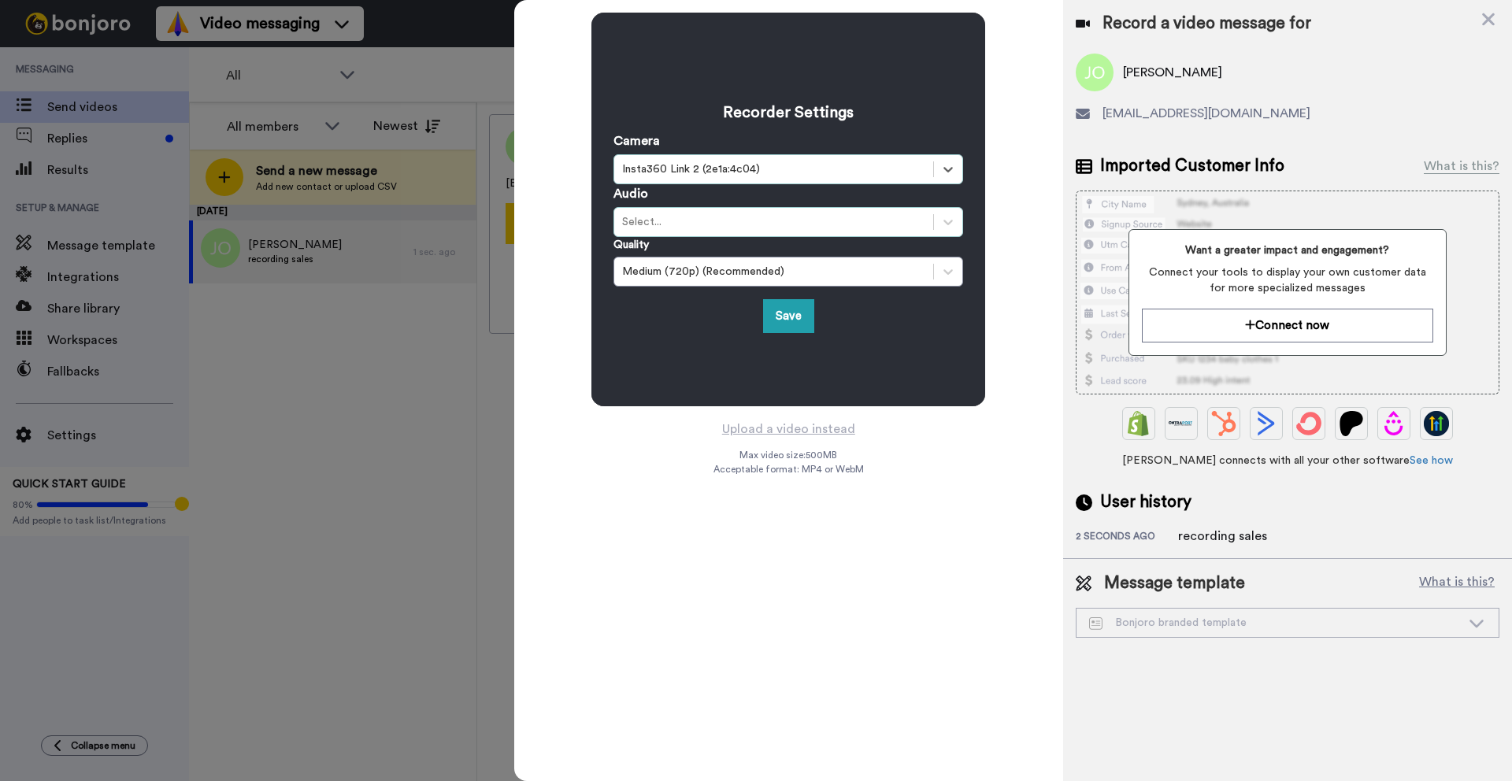
click at [709, 224] on div "Select..." at bounding box center [773, 222] width 303 height 16
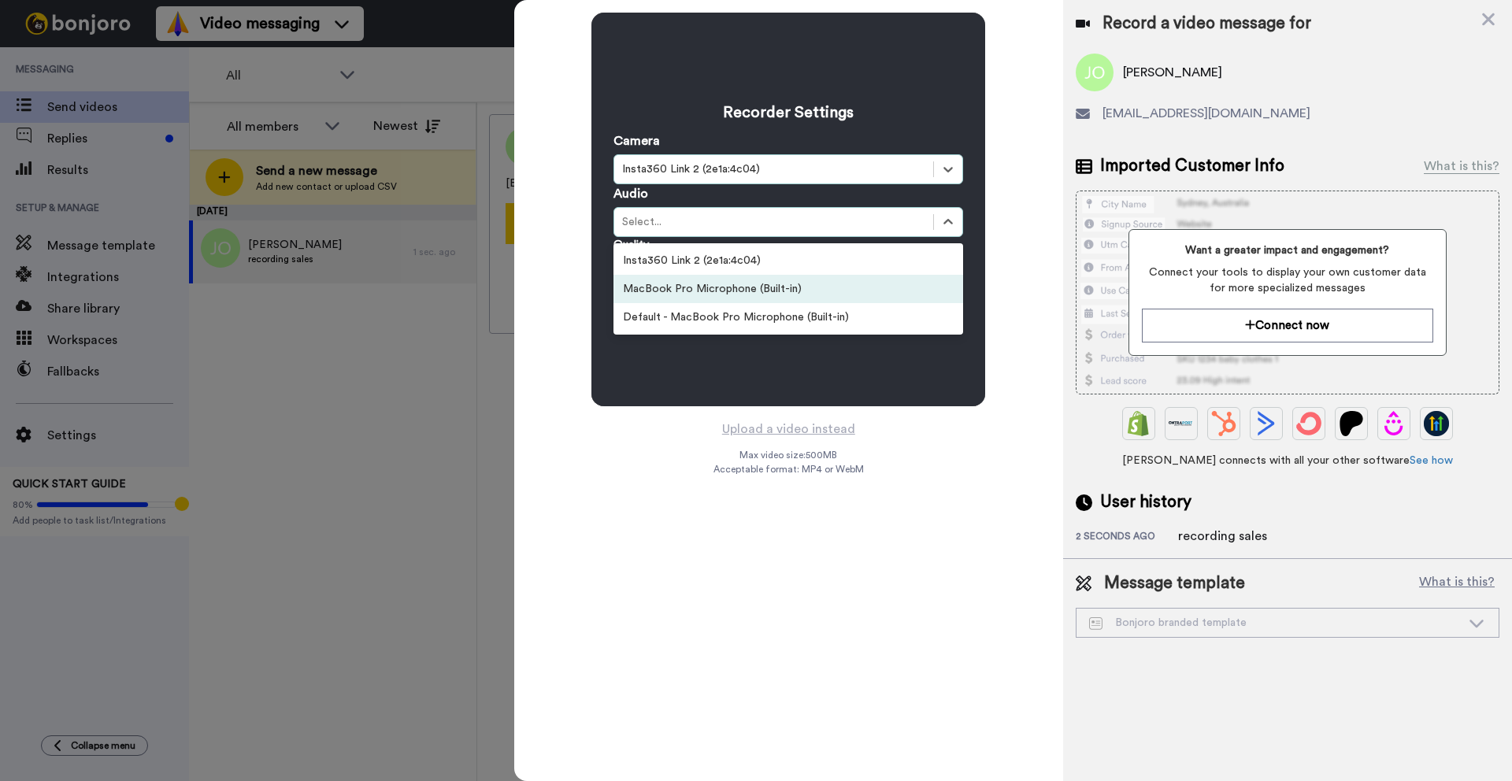
click at [709, 287] on div "MacBook Pro Microphone (Built-in)" at bounding box center [789, 289] width 350 height 28
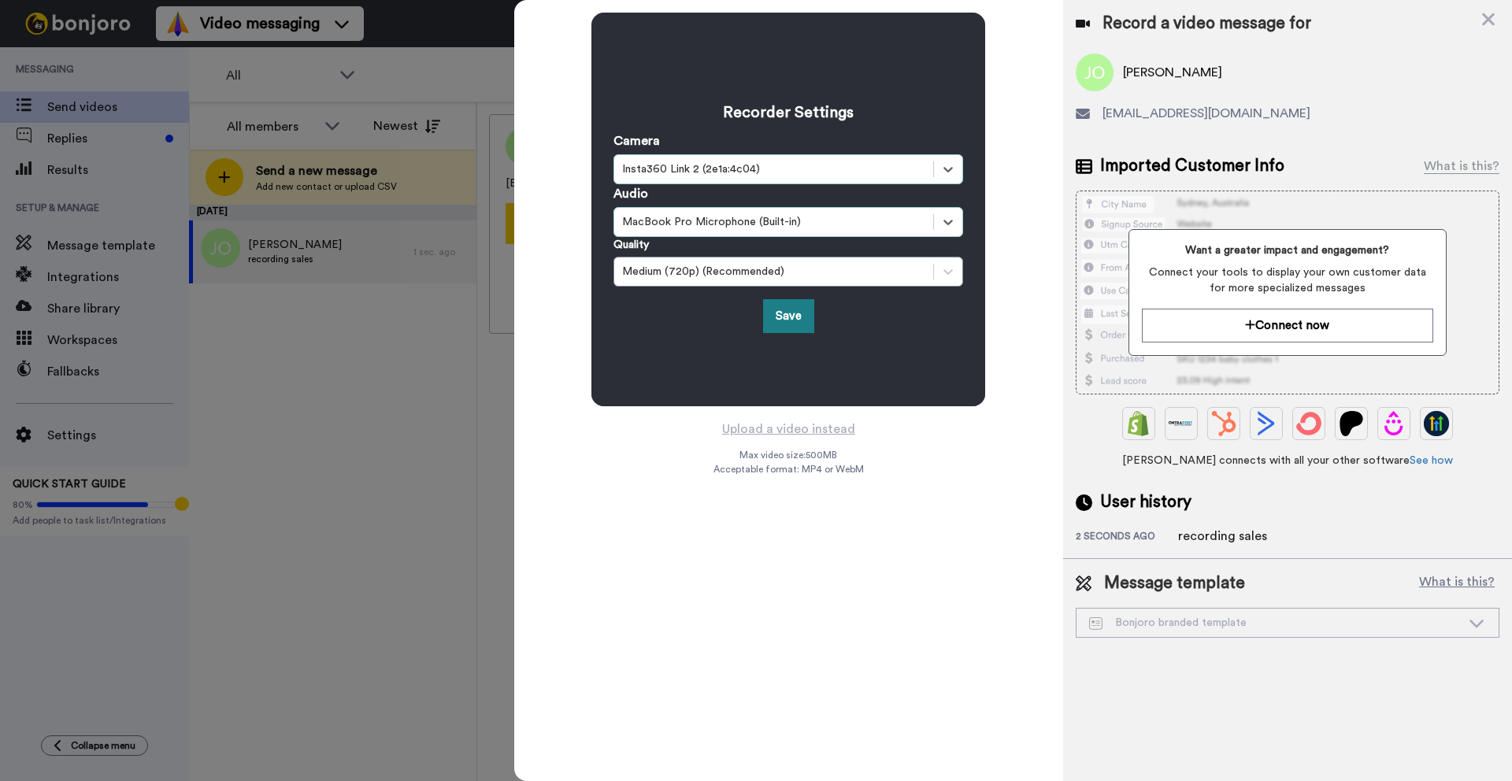
click at [782, 313] on button "Save" at bounding box center [788, 316] width 51 height 34
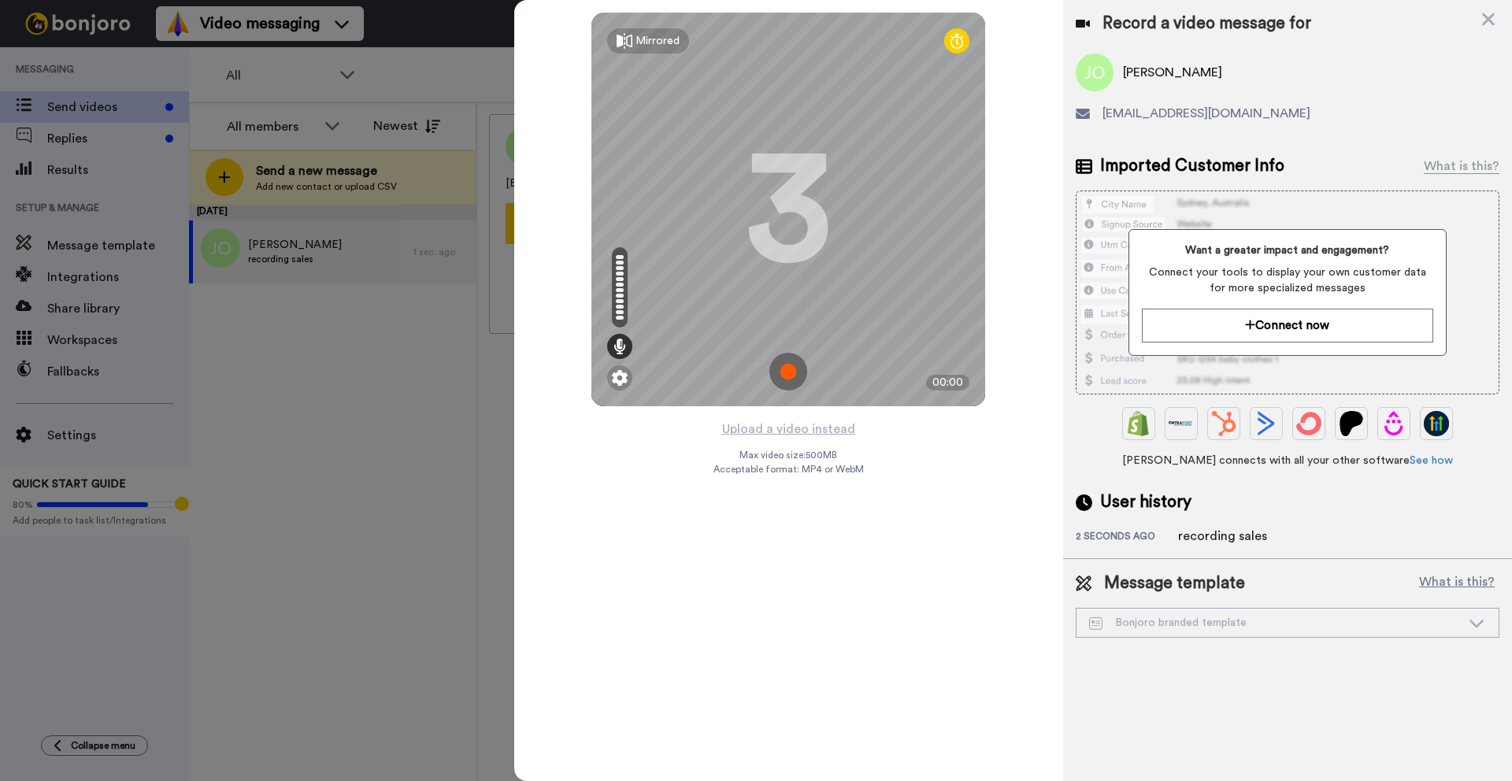
click at [788, 370] on img at bounding box center [789, 372] width 38 height 38
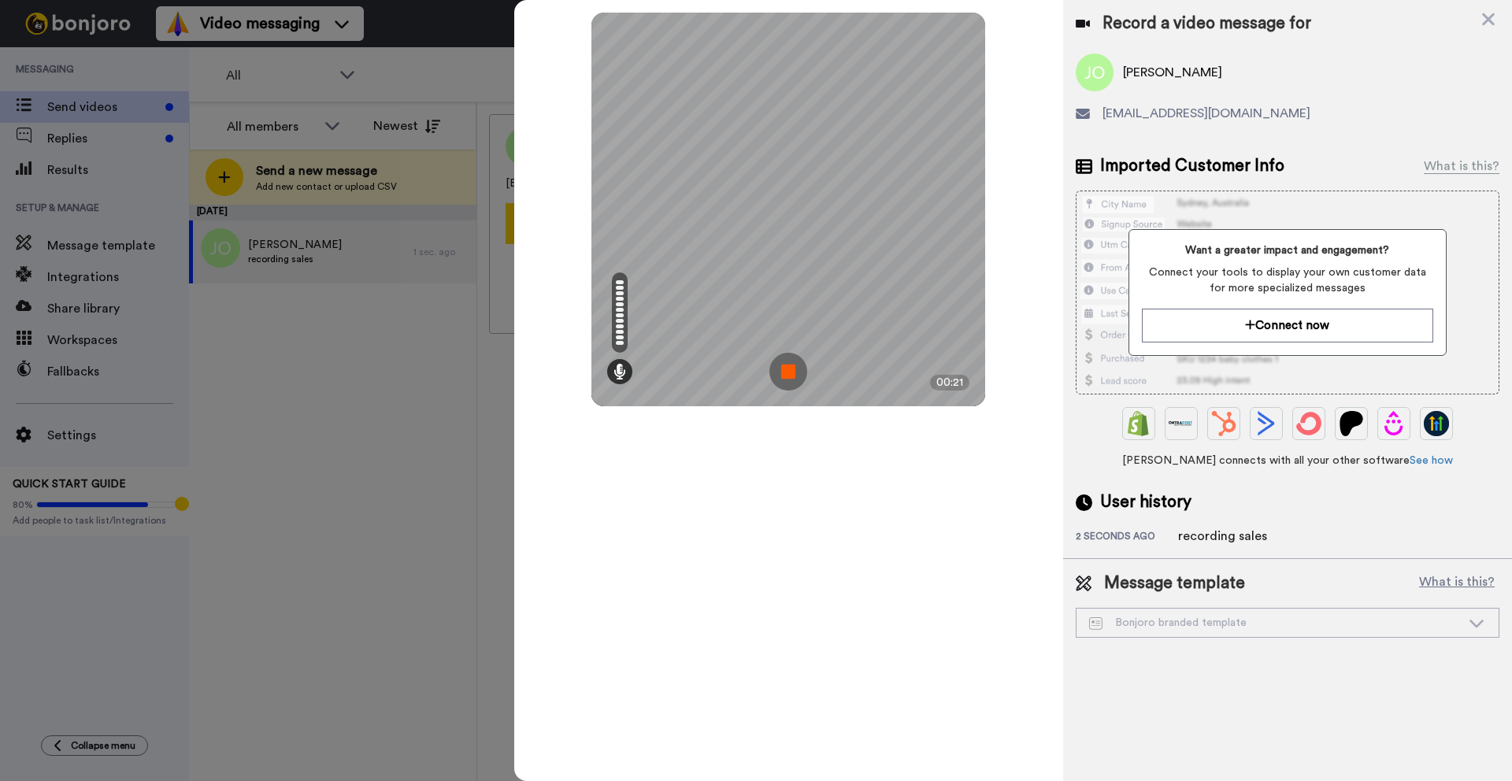
click at [792, 374] on img at bounding box center [789, 372] width 38 height 38
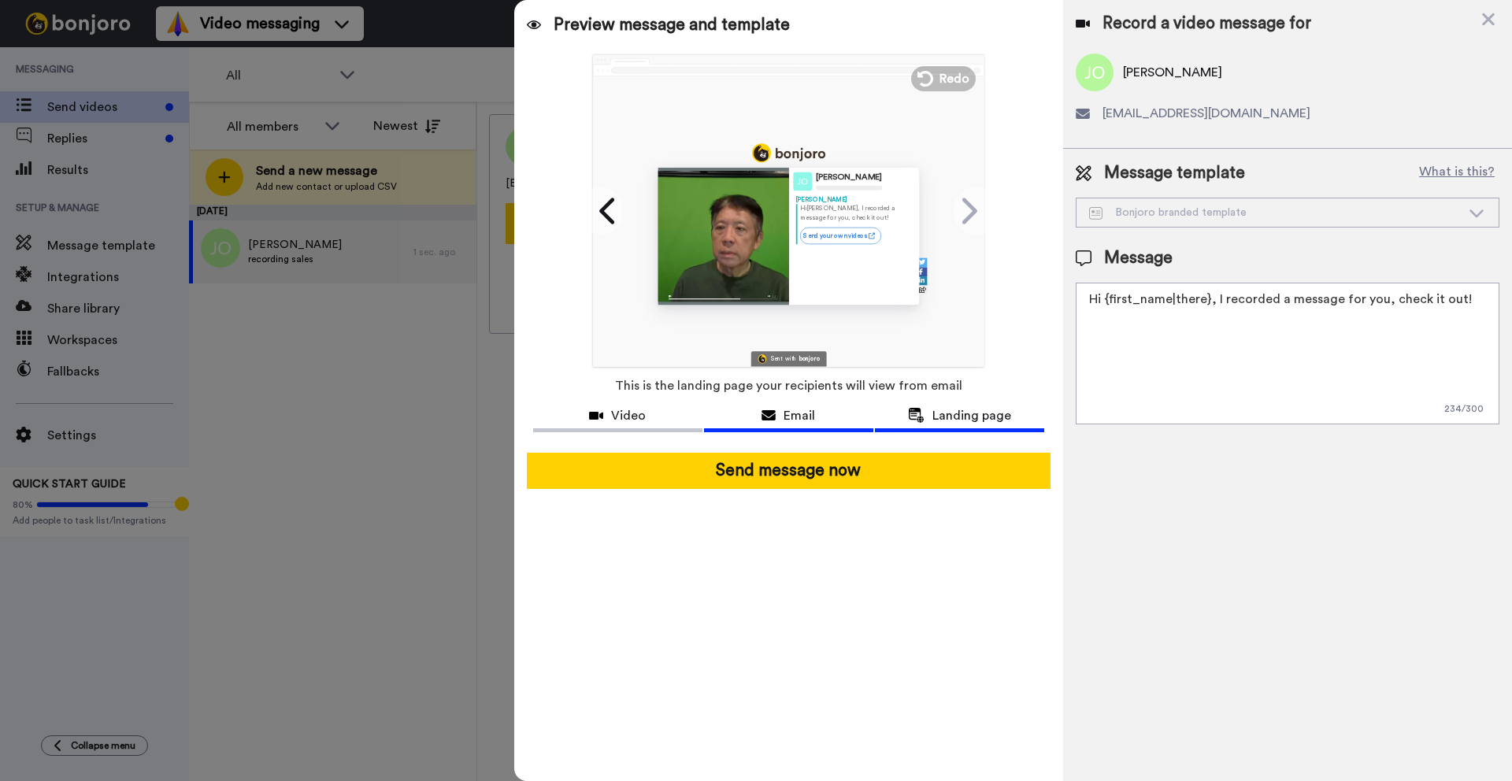
click at [807, 411] on span "Email" at bounding box center [800, 415] width 32 height 19
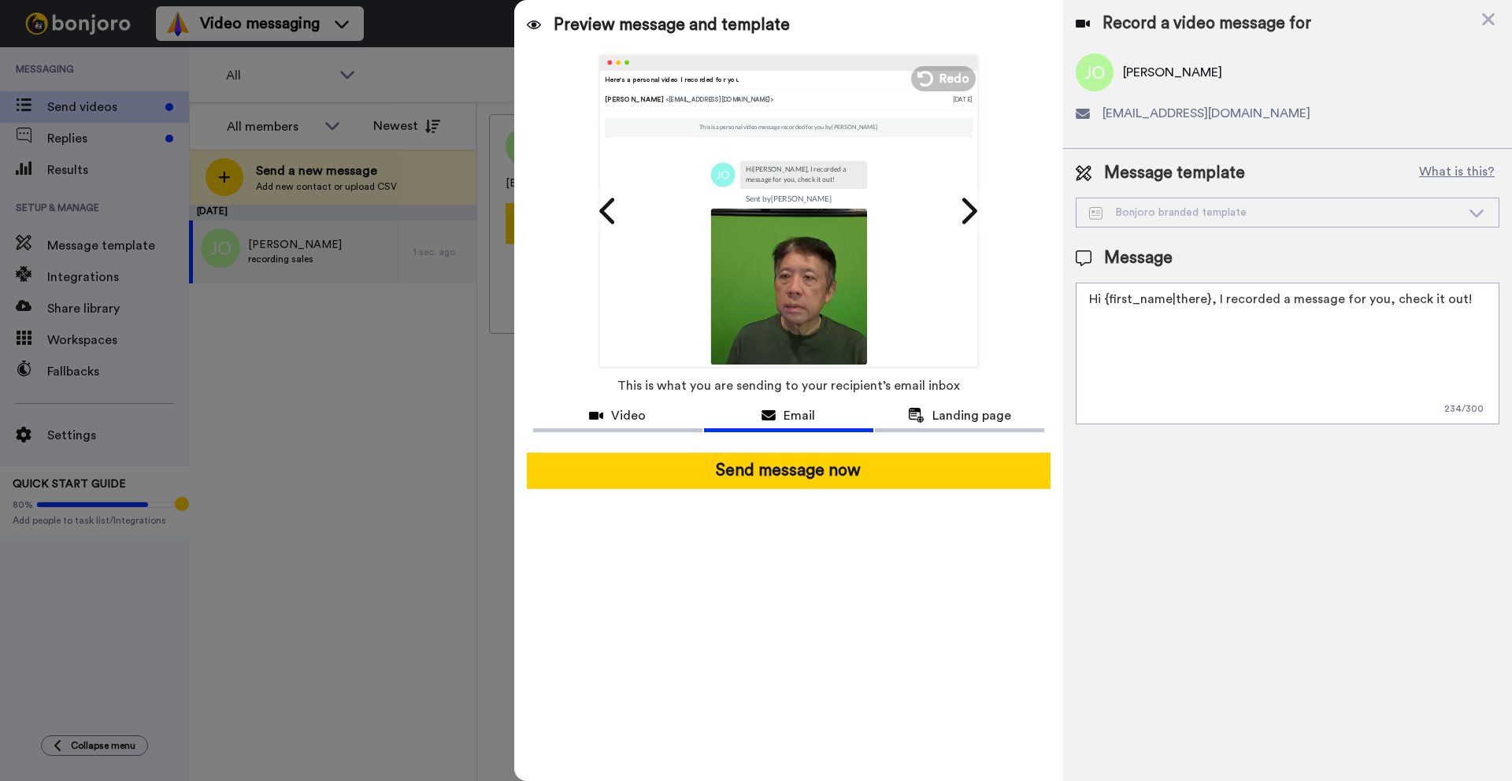
click at [1116, 205] on div "Bonjoro branded template" at bounding box center [1275, 213] width 372 height 16
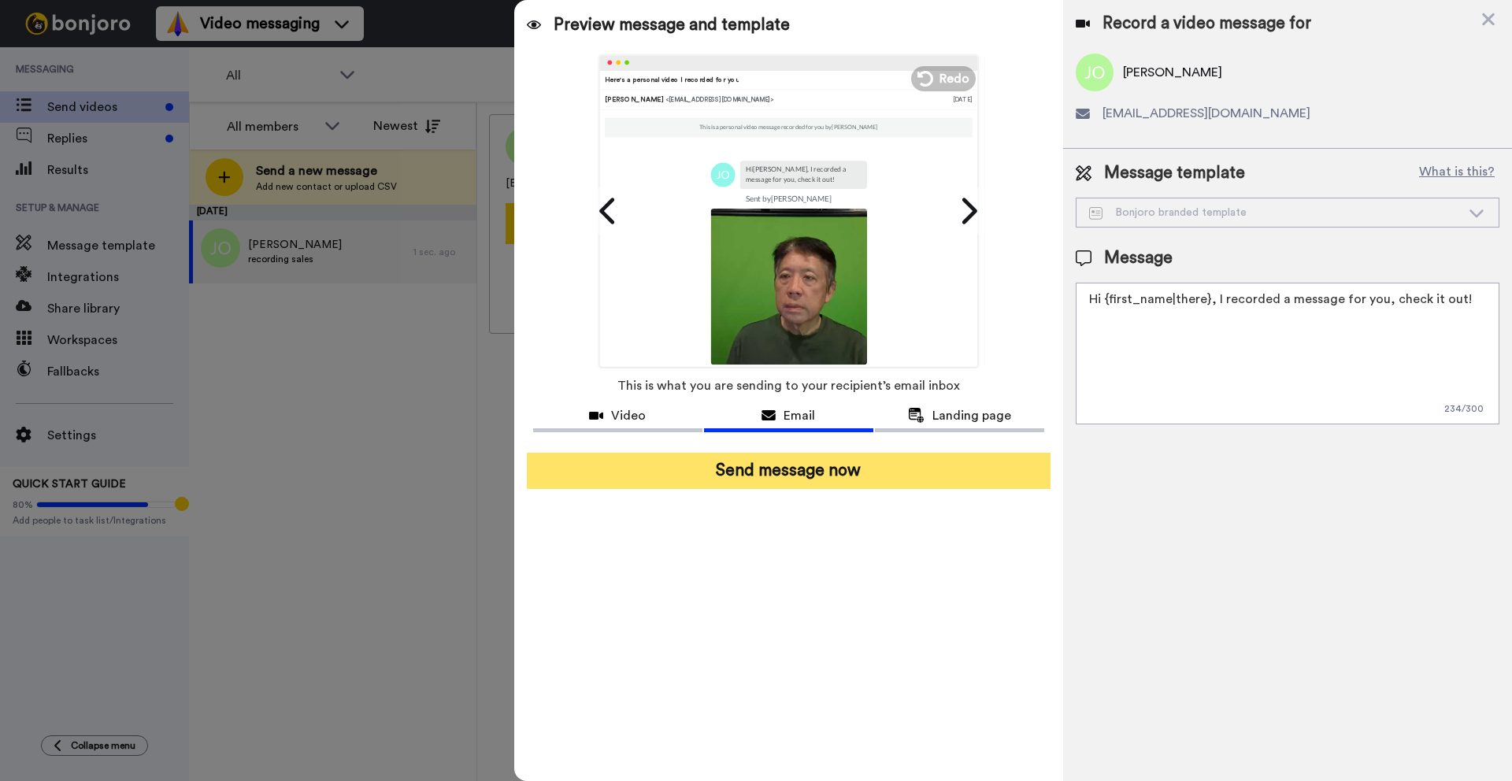
click at [796, 474] on button "Send message now" at bounding box center [789, 471] width 524 height 36
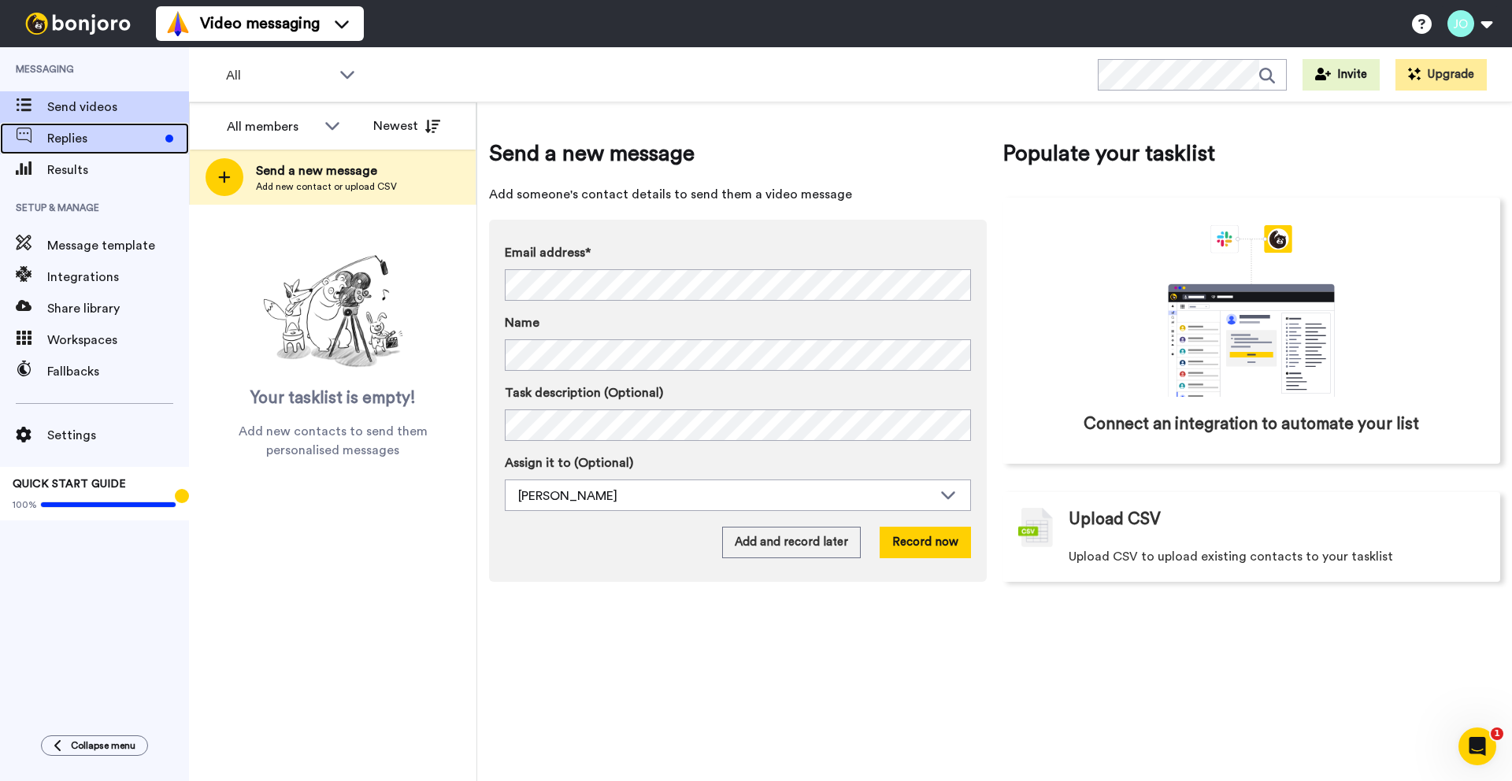
click at [98, 140] on span "Replies" at bounding box center [103, 138] width 112 height 19
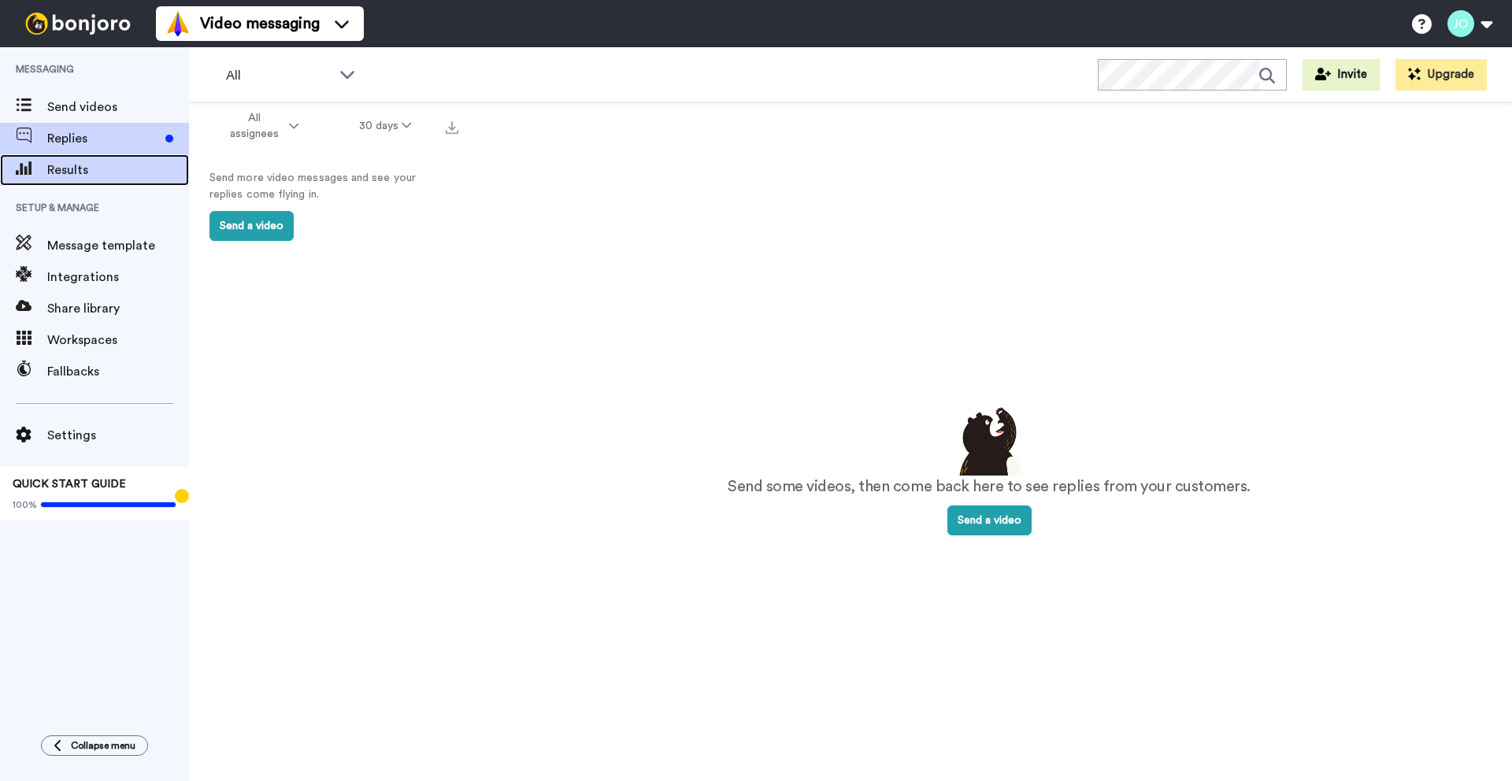
click at [95, 166] on span "Results" at bounding box center [118, 170] width 142 height 19
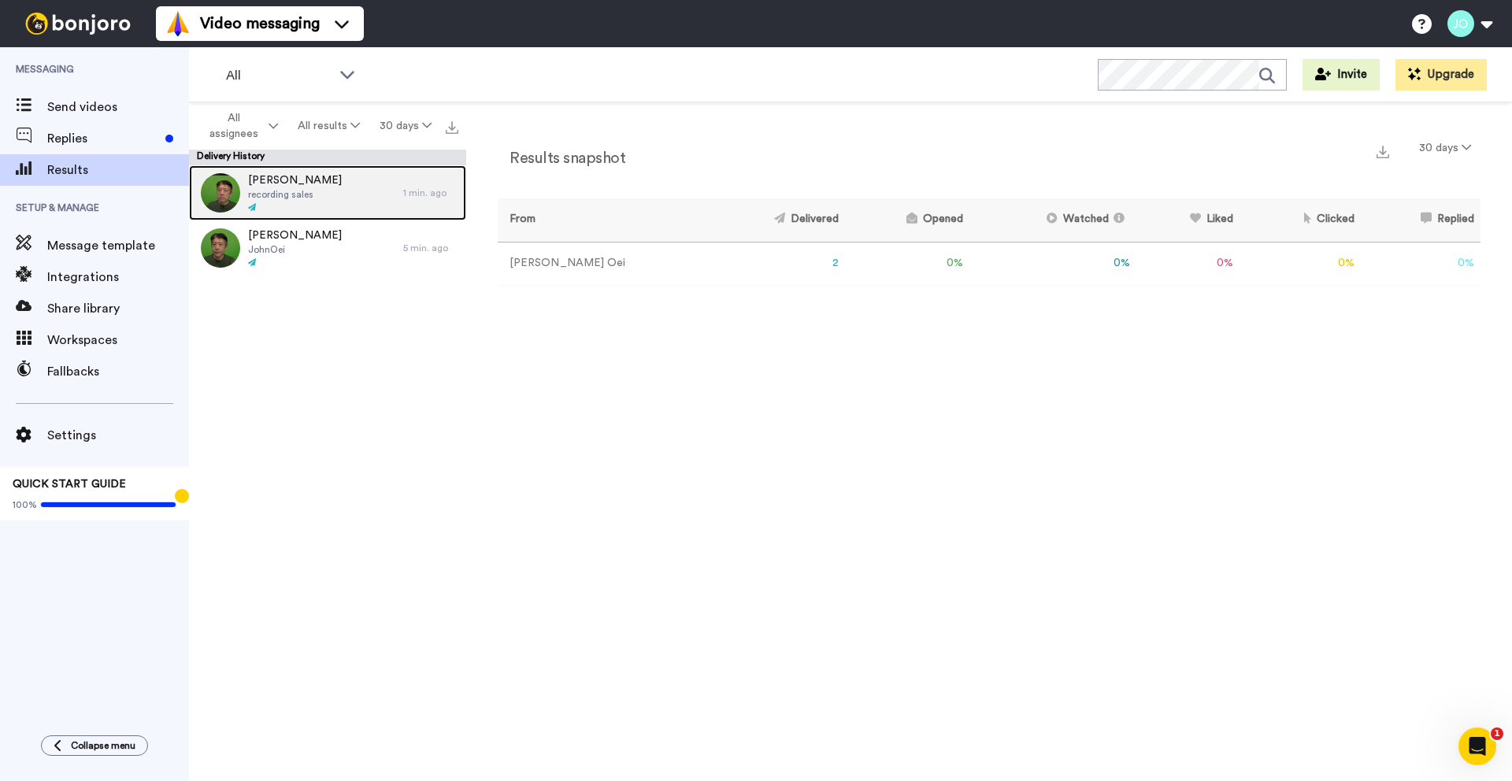
click at [320, 195] on div "[PERSON_NAME] recording sales" at bounding box center [296, 192] width 214 height 55
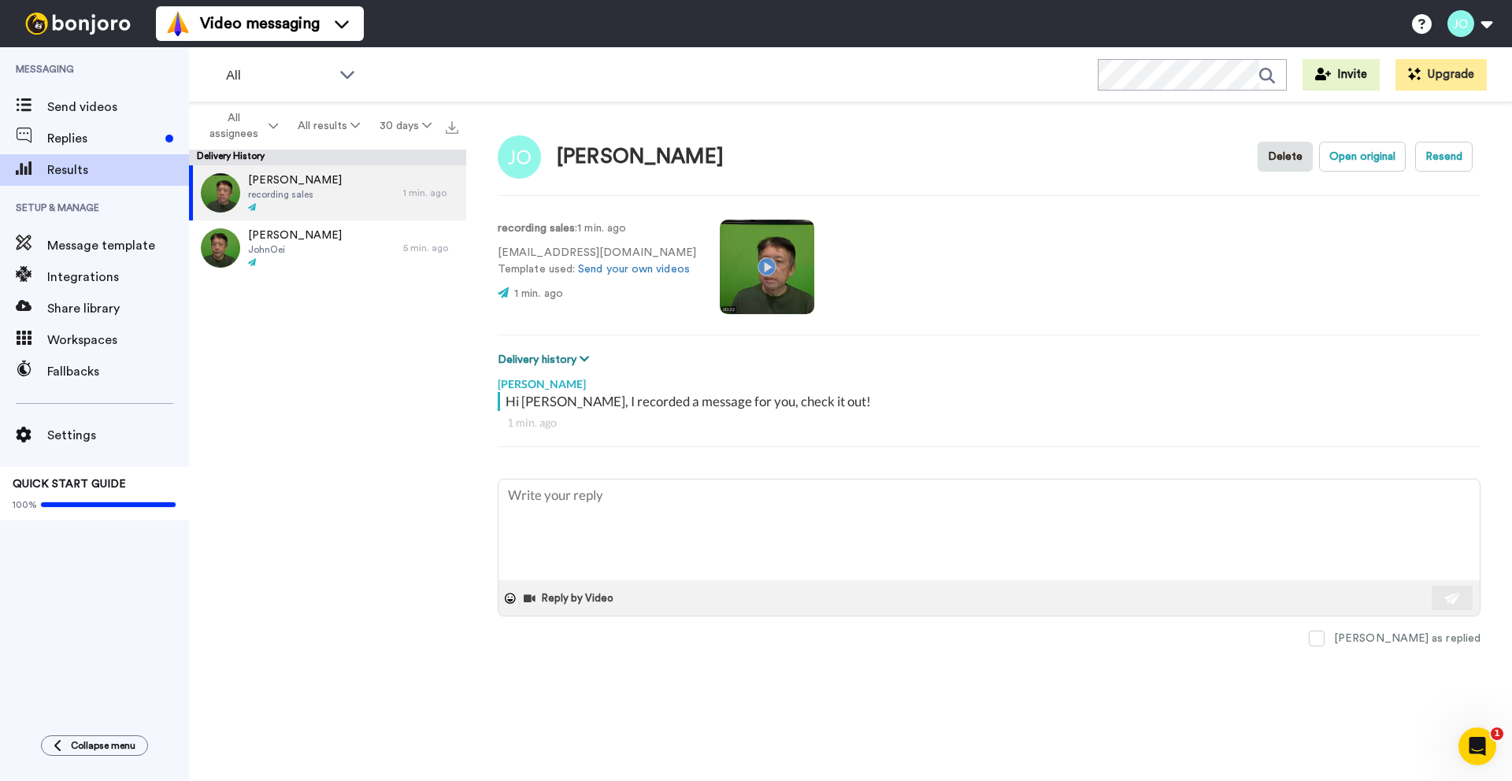
click at [587, 355] on icon at bounding box center [584, 359] width 9 height 11
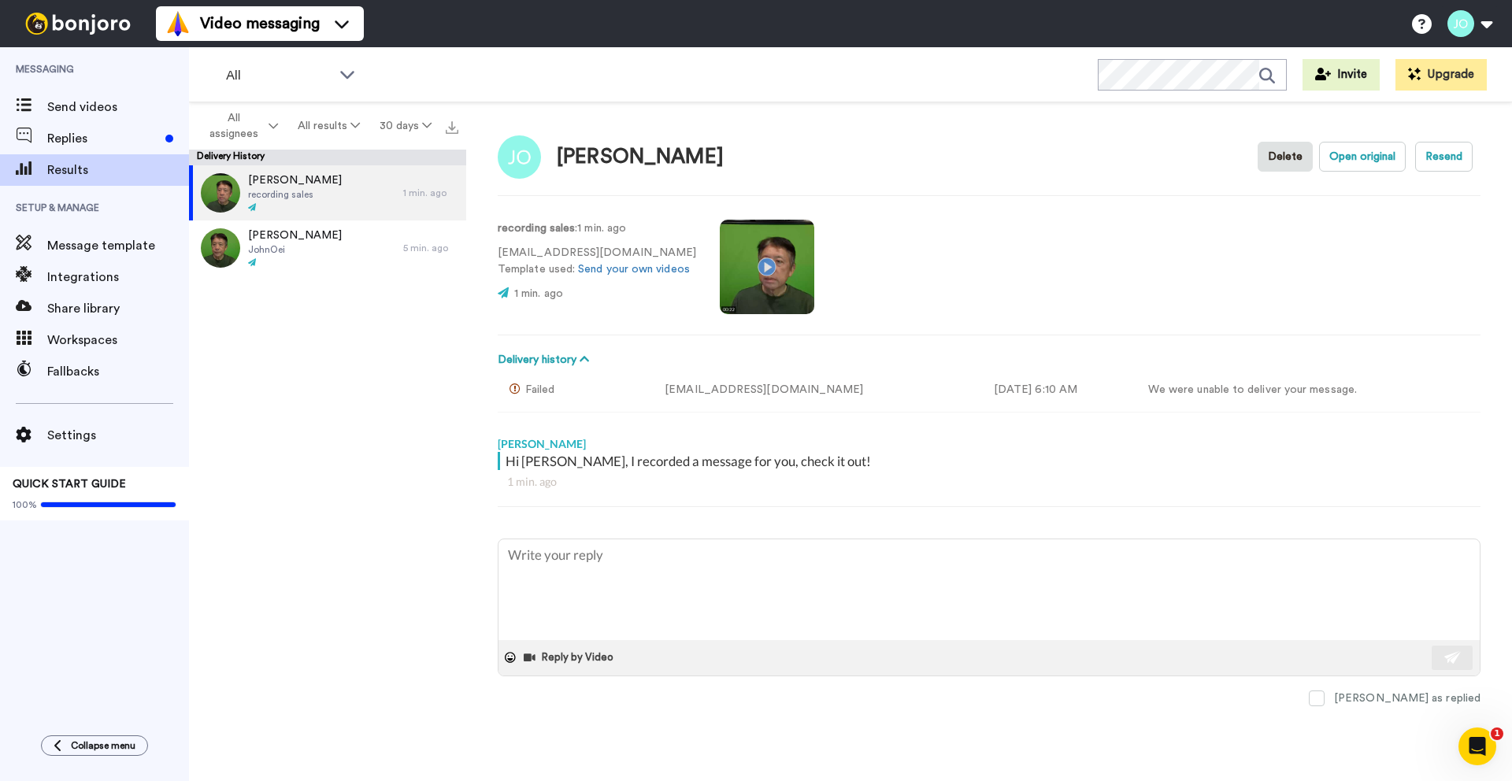
click at [944, 272] on div "recording sales : 1 min. ago [EMAIL_ADDRESS][DOMAIN_NAME] Template used: Send y…" at bounding box center [989, 265] width 983 height 107
click at [1433, 159] on button "Resend" at bounding box center [1443, 157] width 57 height 30
click at [328, 199] on div "[PERSON_NAME] recording sales" at bounding box center [296, 192] width 214 height 55
click at [333, 255] on div "[PERSON_NAME]" at bounding box center [296, 248] width 214 height 55
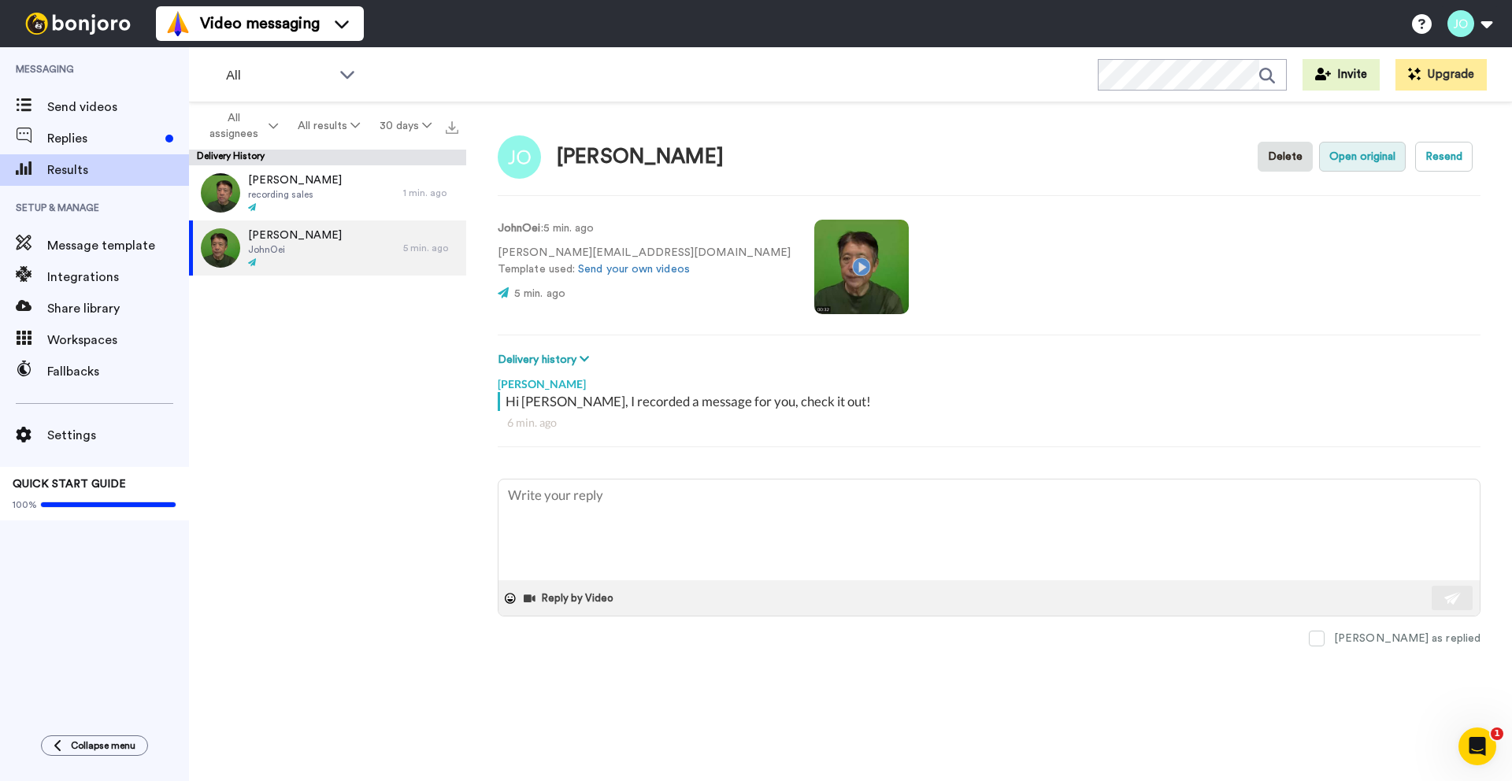
click at [1337, 156] on button "Open original" at bounding box center [1362, 157] width 87 height 30
type textarea "x"
click at [1437, 67] on button "Upgrade" at bounding box center [1441, 75] width 91 height 32
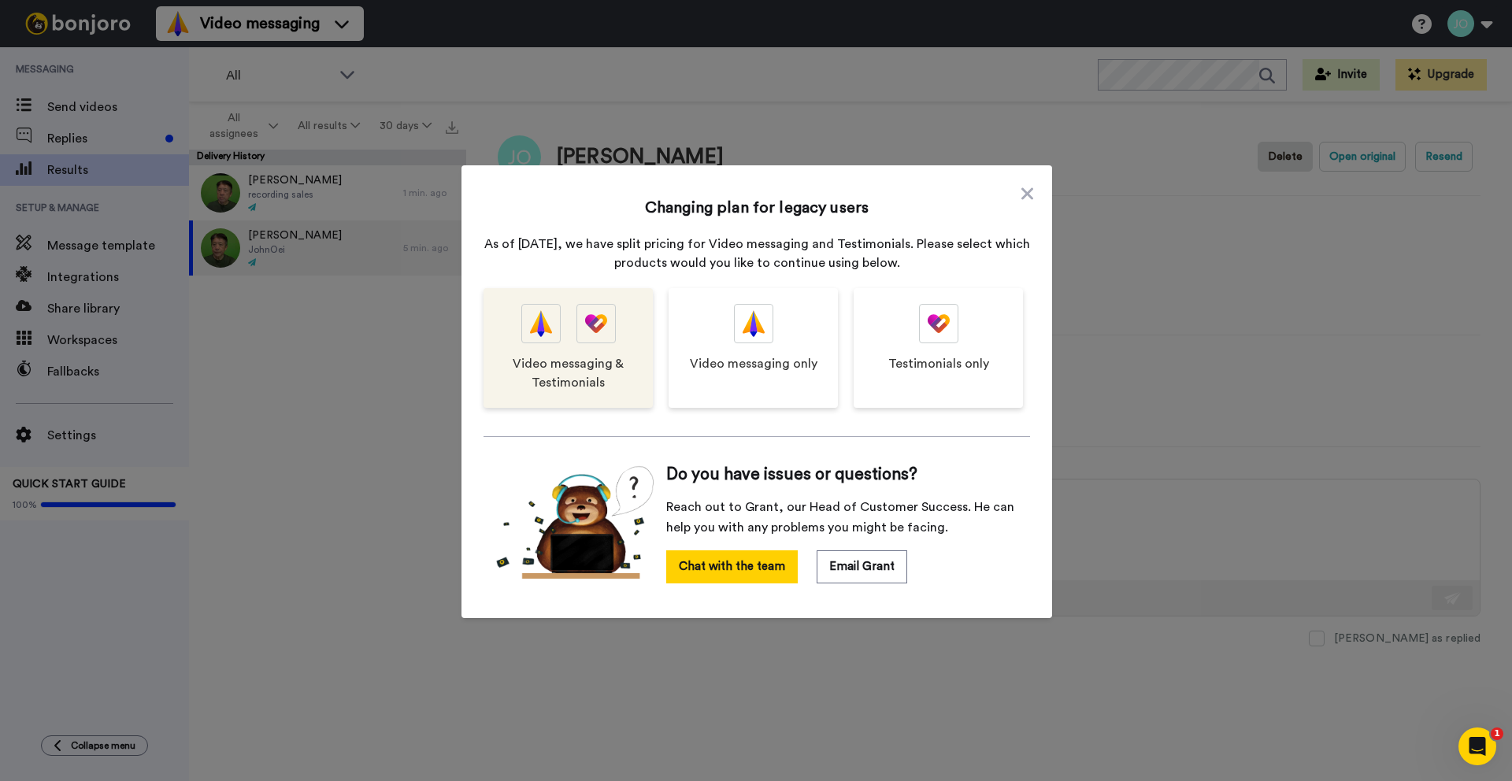
click at [591, 360] on span "Video messaging & Testimonials" at bounding box center [568, 373] width 138 height 38
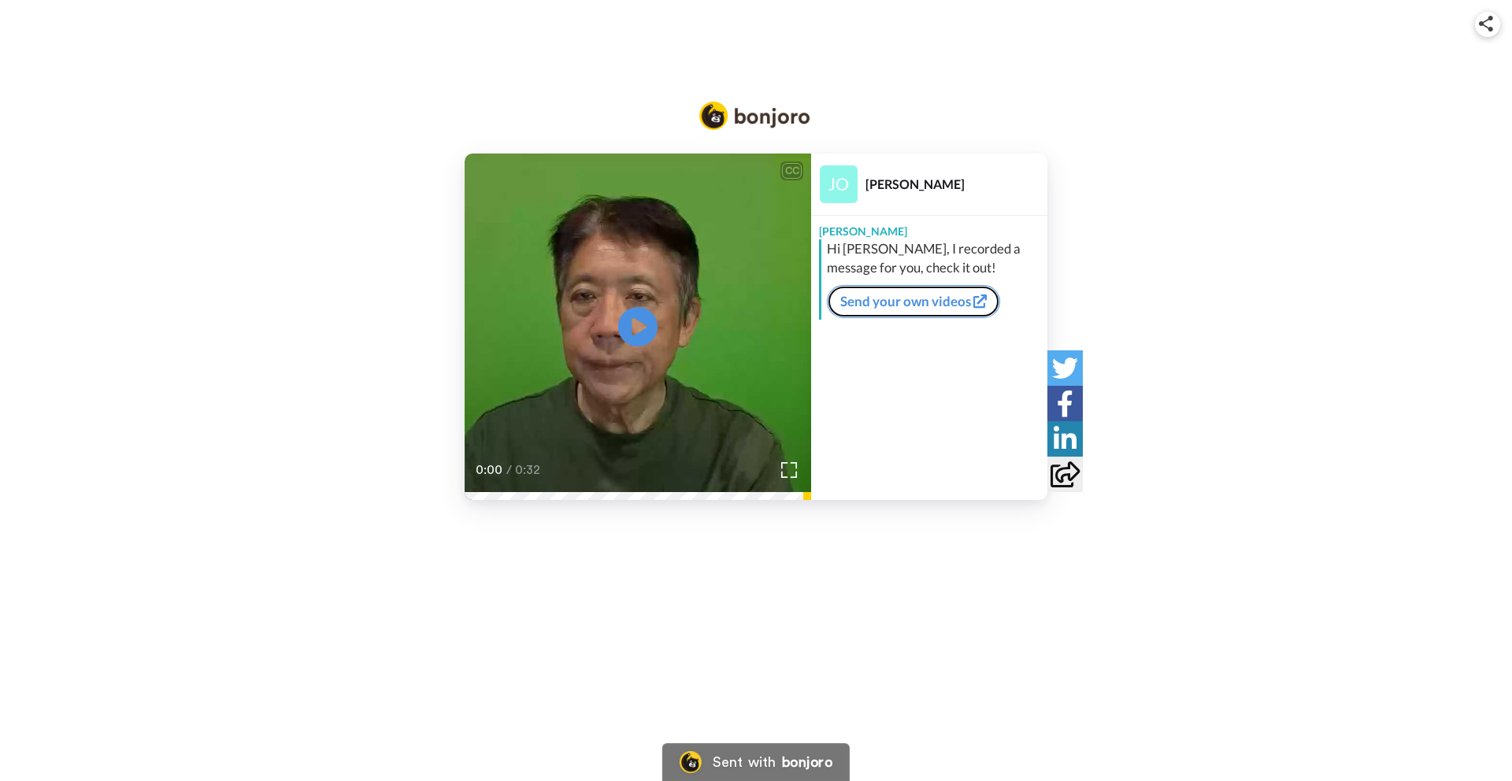
click at [946, 298] on link "Send your own videos" at bounding box center [913, 301] width 173 height 33
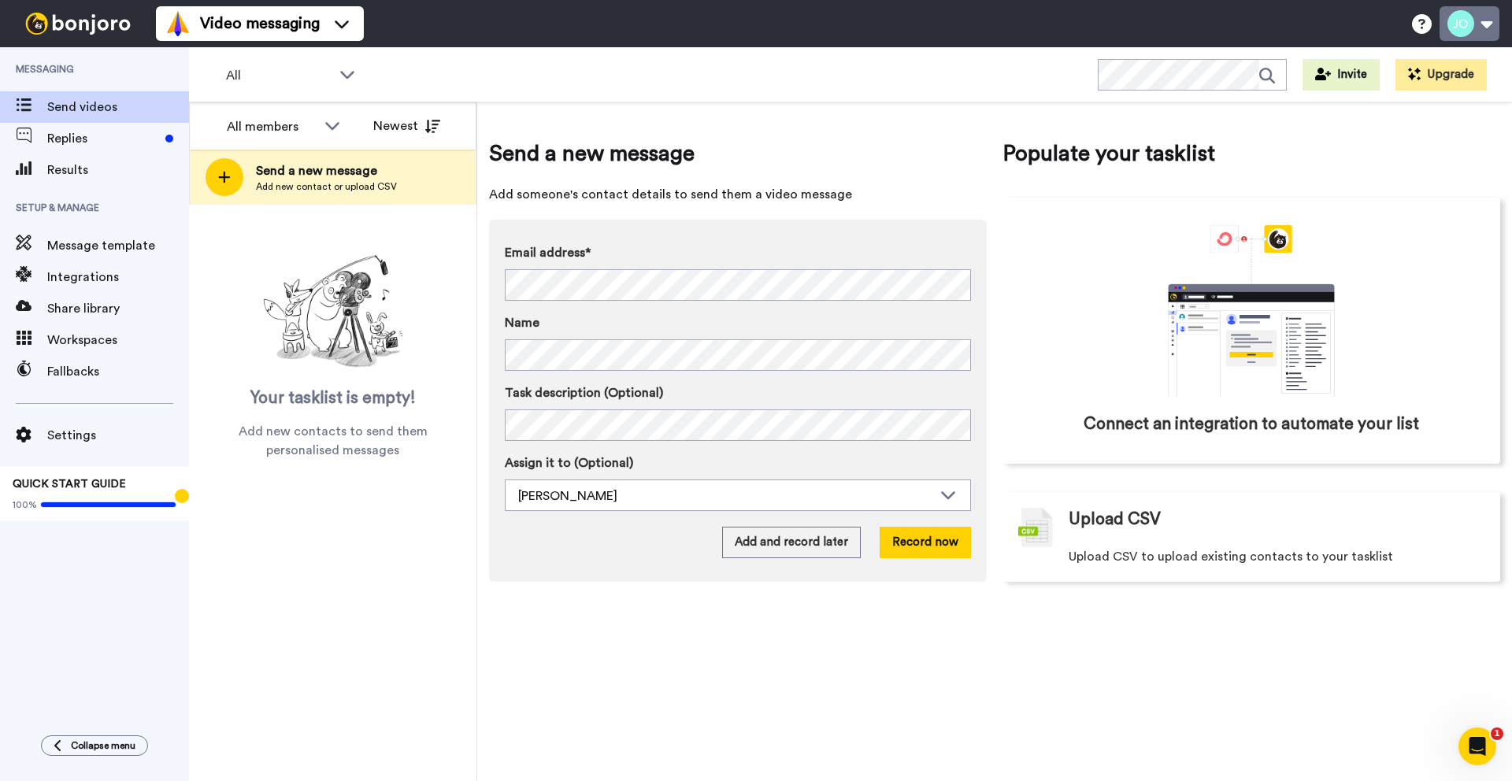
click at [1453, 19] on button at bounding box center [1470, 23] width 60 height 35
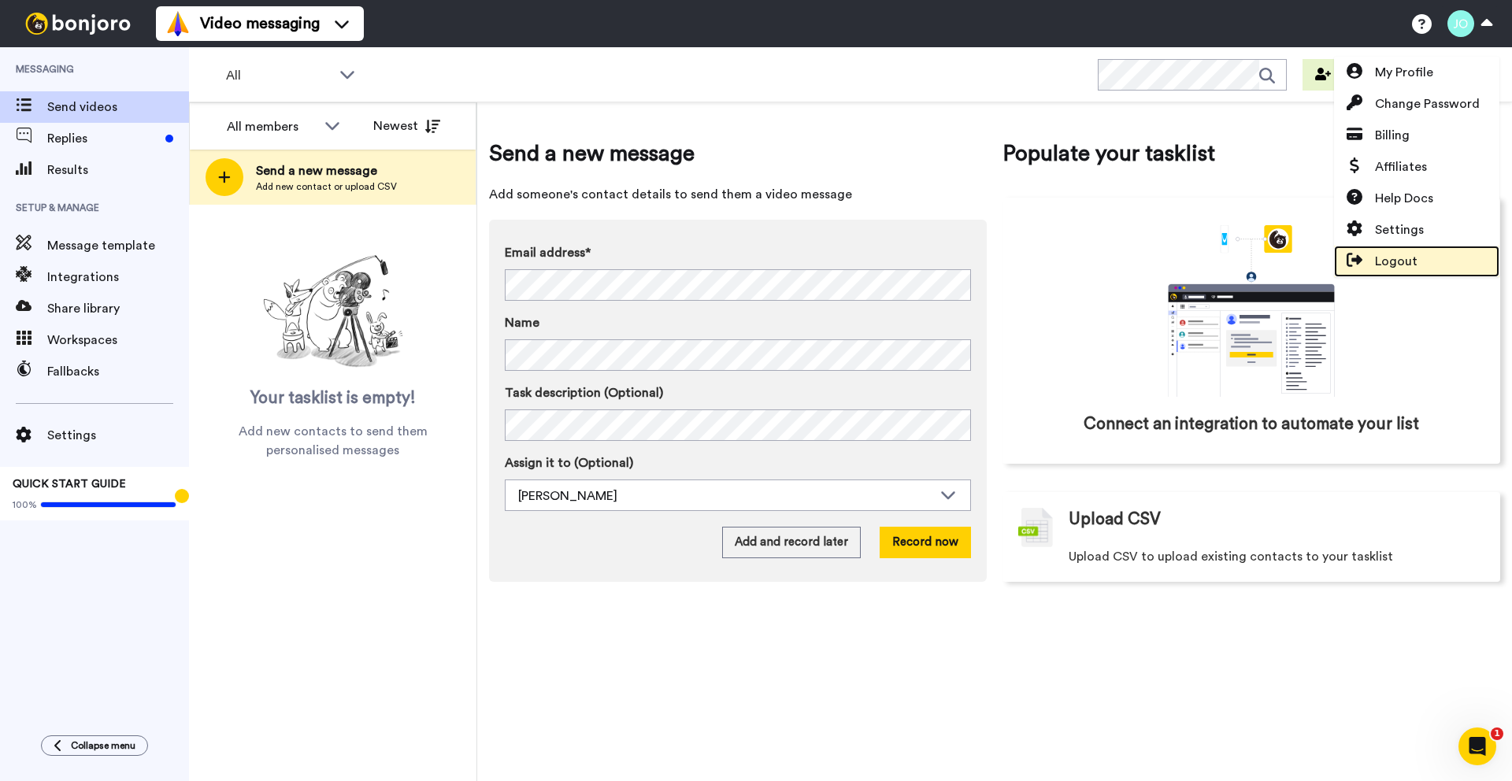
click at [1409, 265] on span "Logout" at bounding box center [1396, 261] width 43 height 19
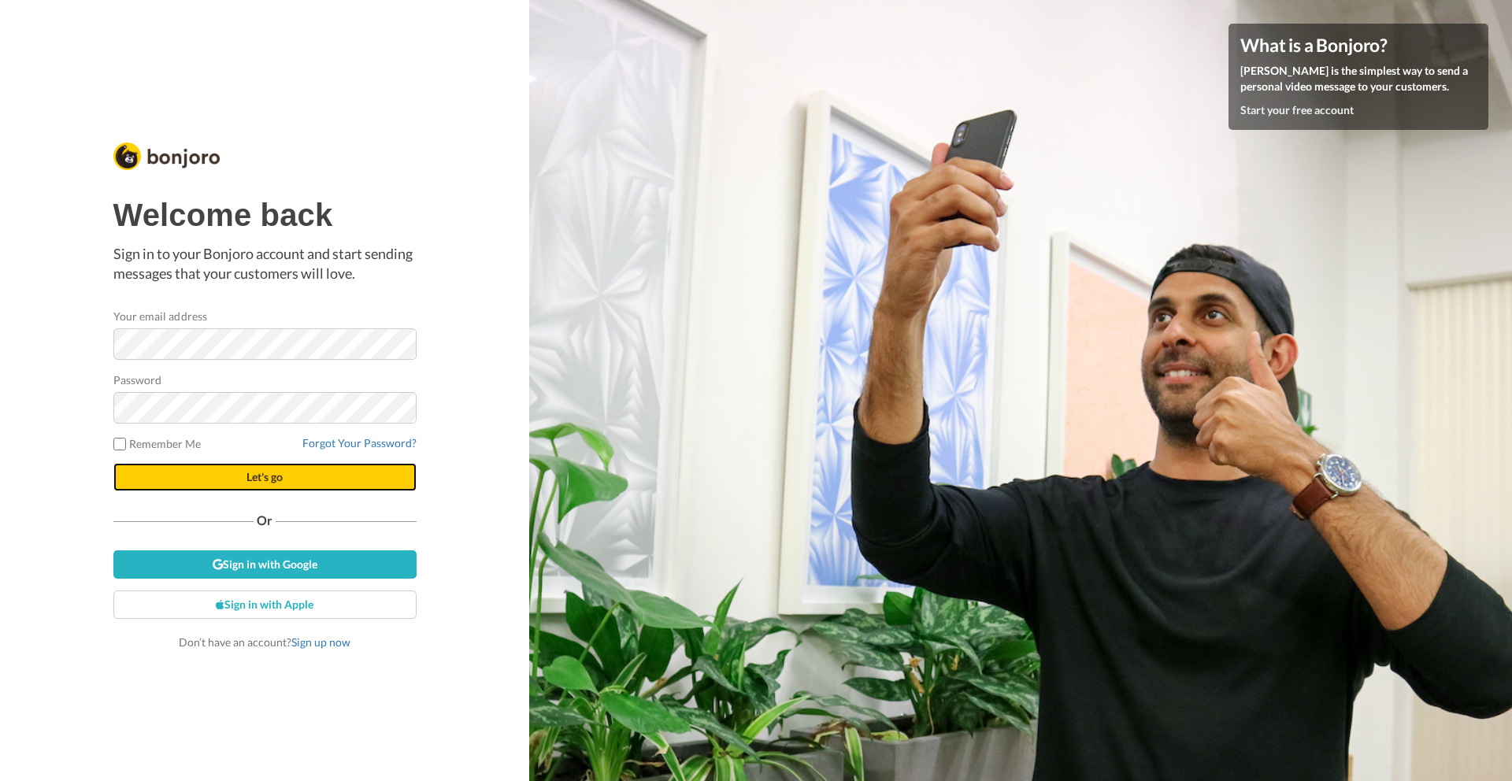
click at [167, 477] on button "Let's go" at bounding box center [264, 477] width 303 height 28
